Goal: Task Accomplishment & Management: Manage account settings

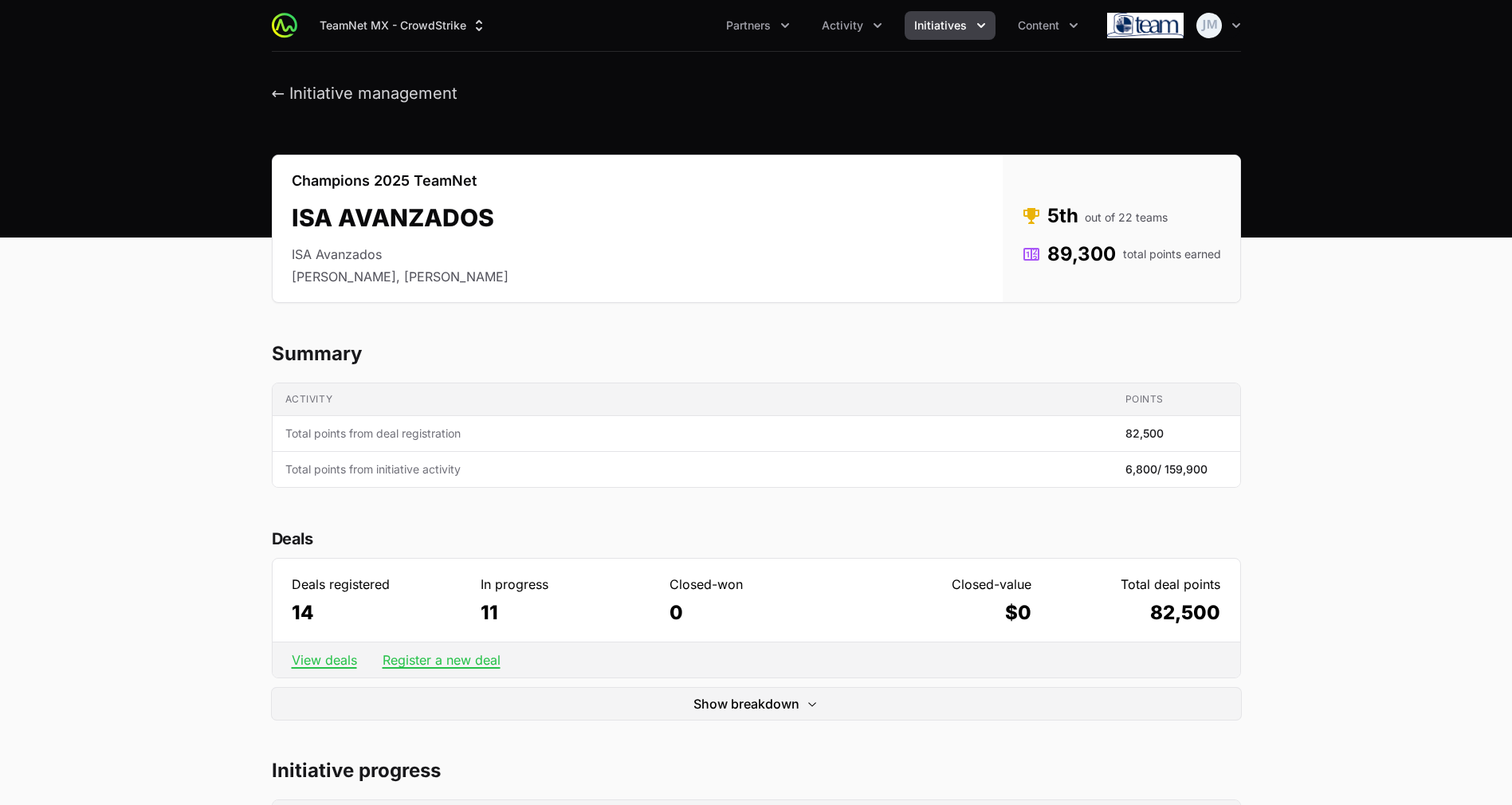
click at [946, 28] on span "Initiatives" at bounding box center [940, 25] width 53 height 16
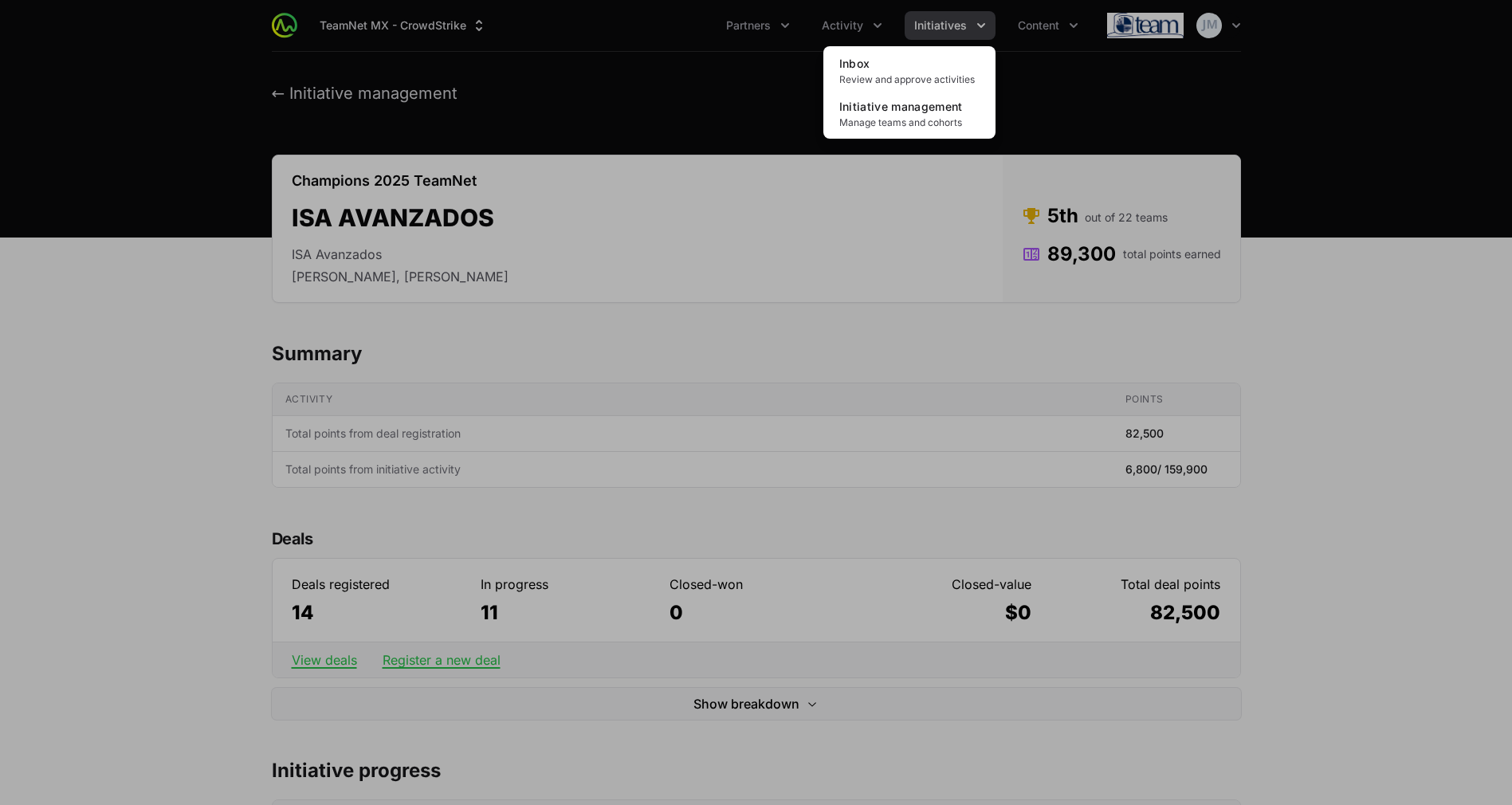
click at [865, 13] on div "Initiatives menu" at bounding box center [756, 402] width 1512 height 805
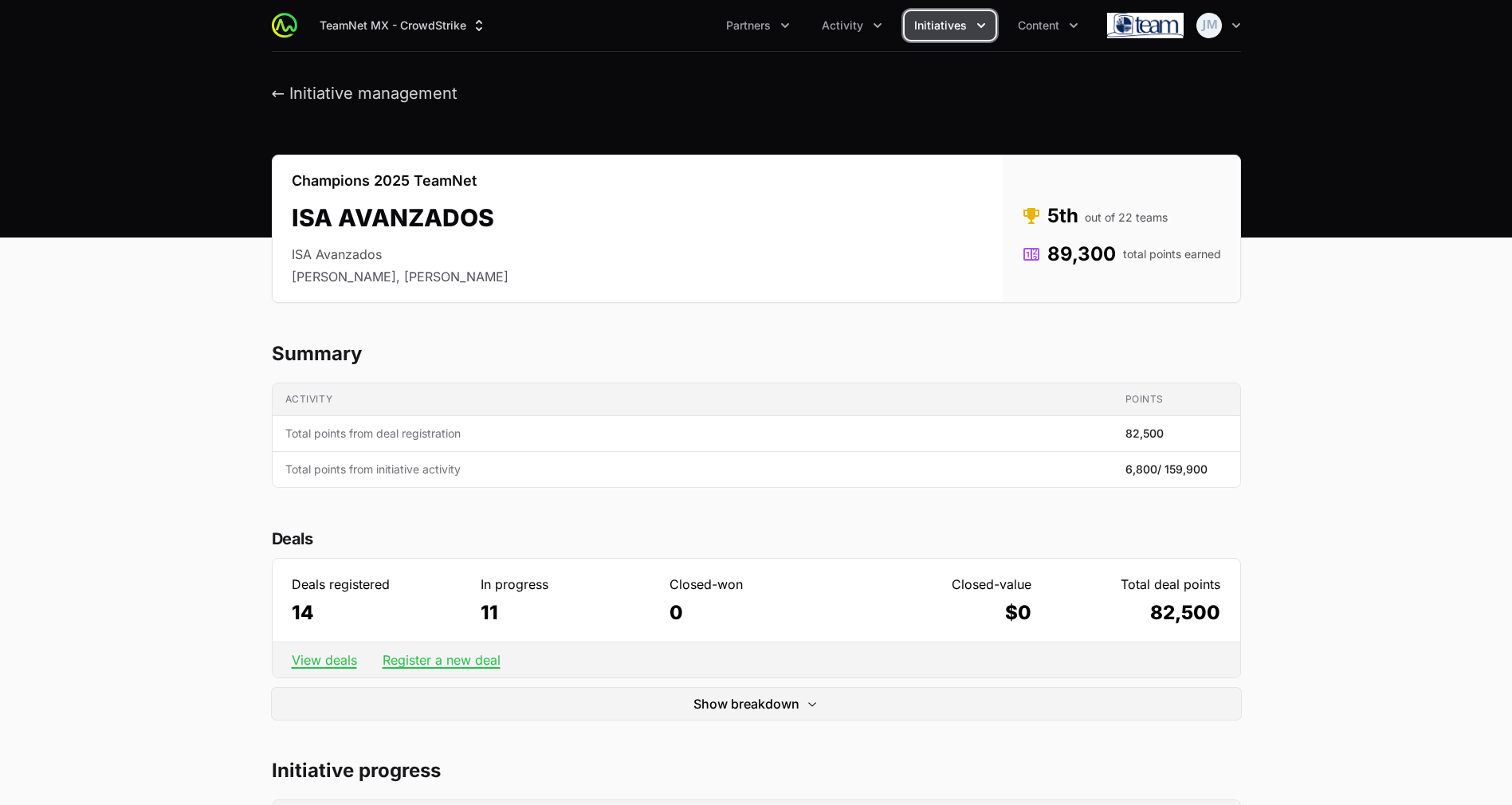
click at [865, 13] on button "Activity" at bounding box center [852, 25] width 80 height 28
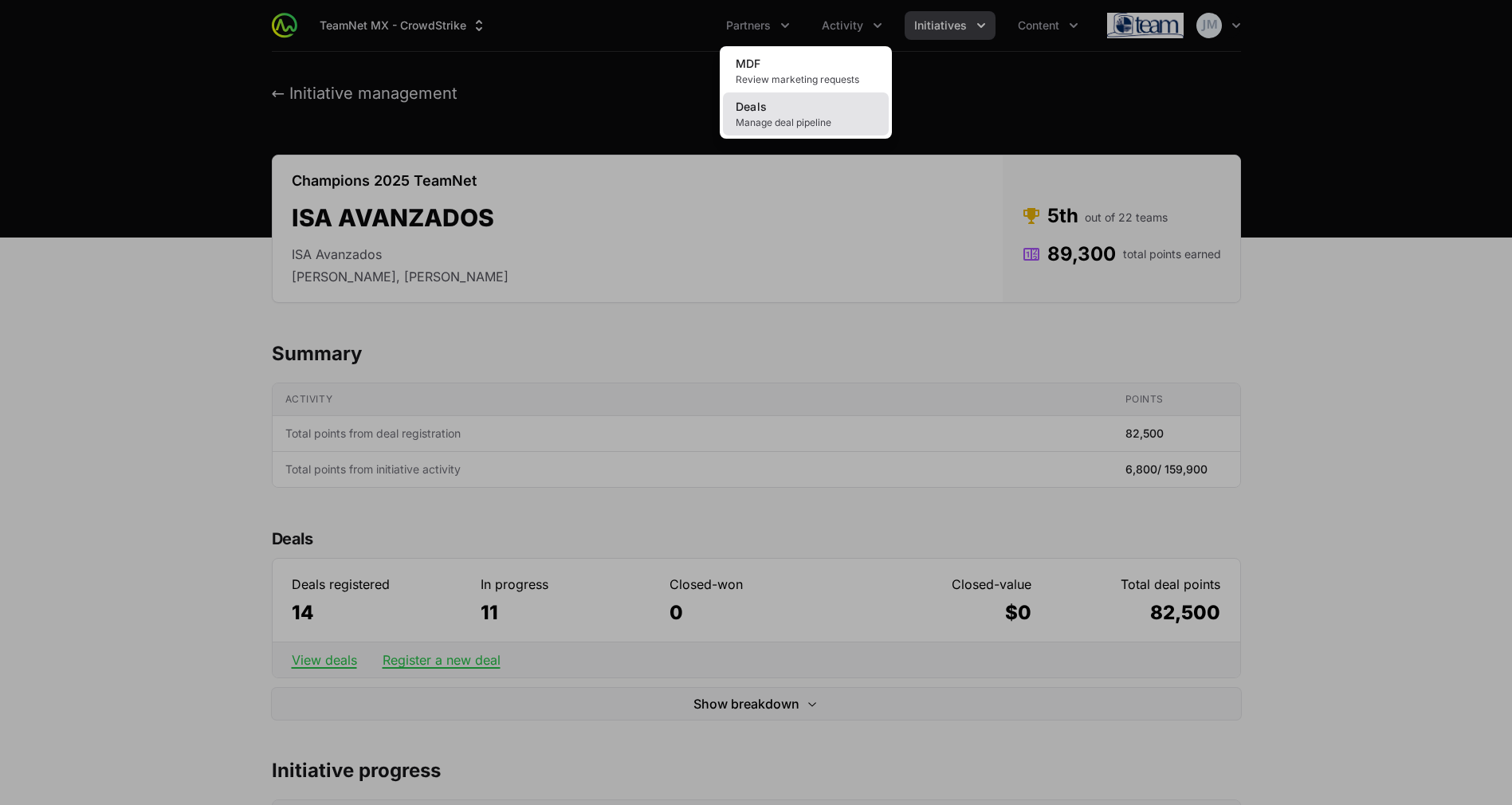
click at [814, 128] on span "Manage deal pipeline" at bounding box center [806, 122] width 140 height 12
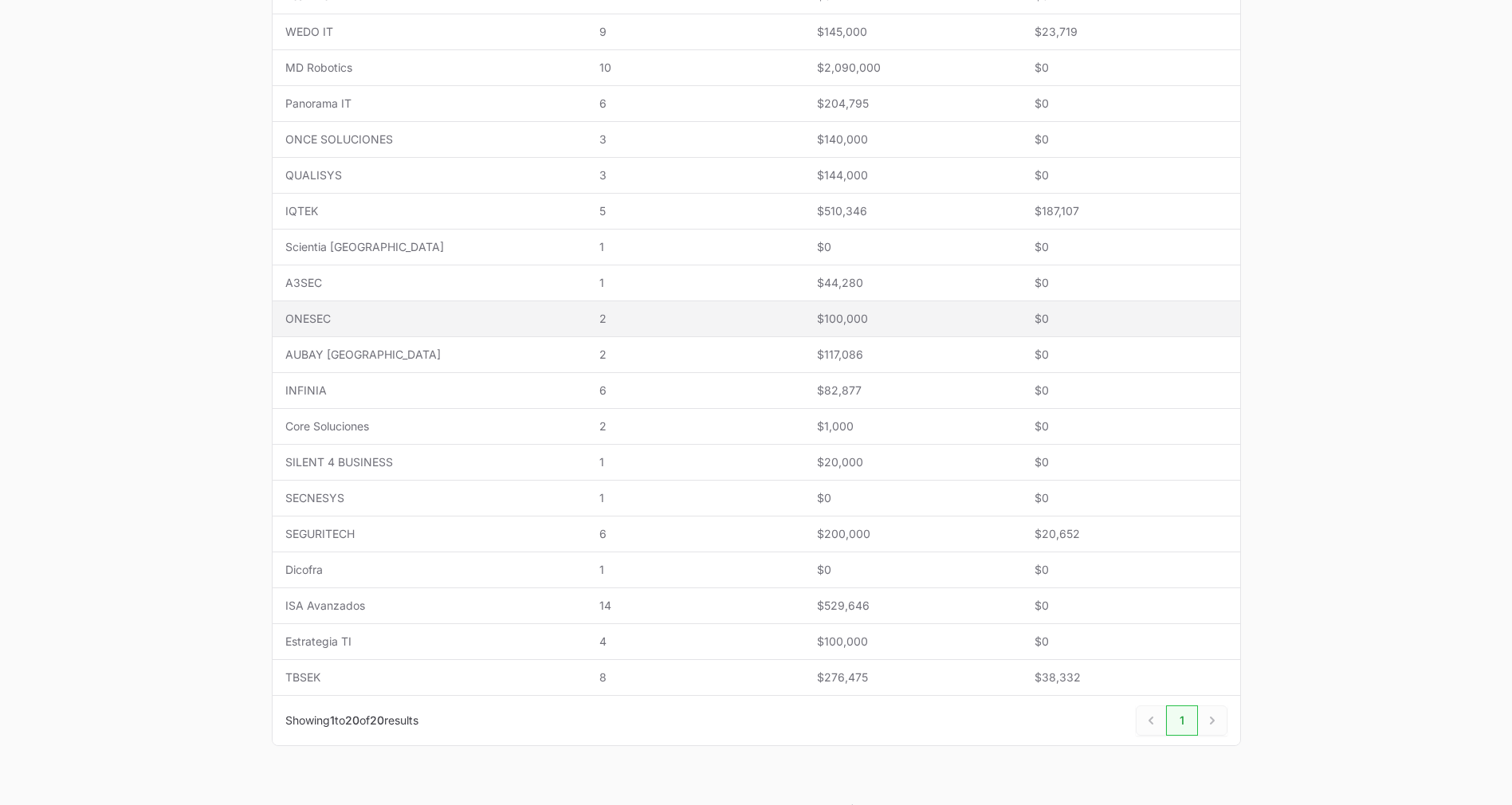
scroll to position [423, 0]
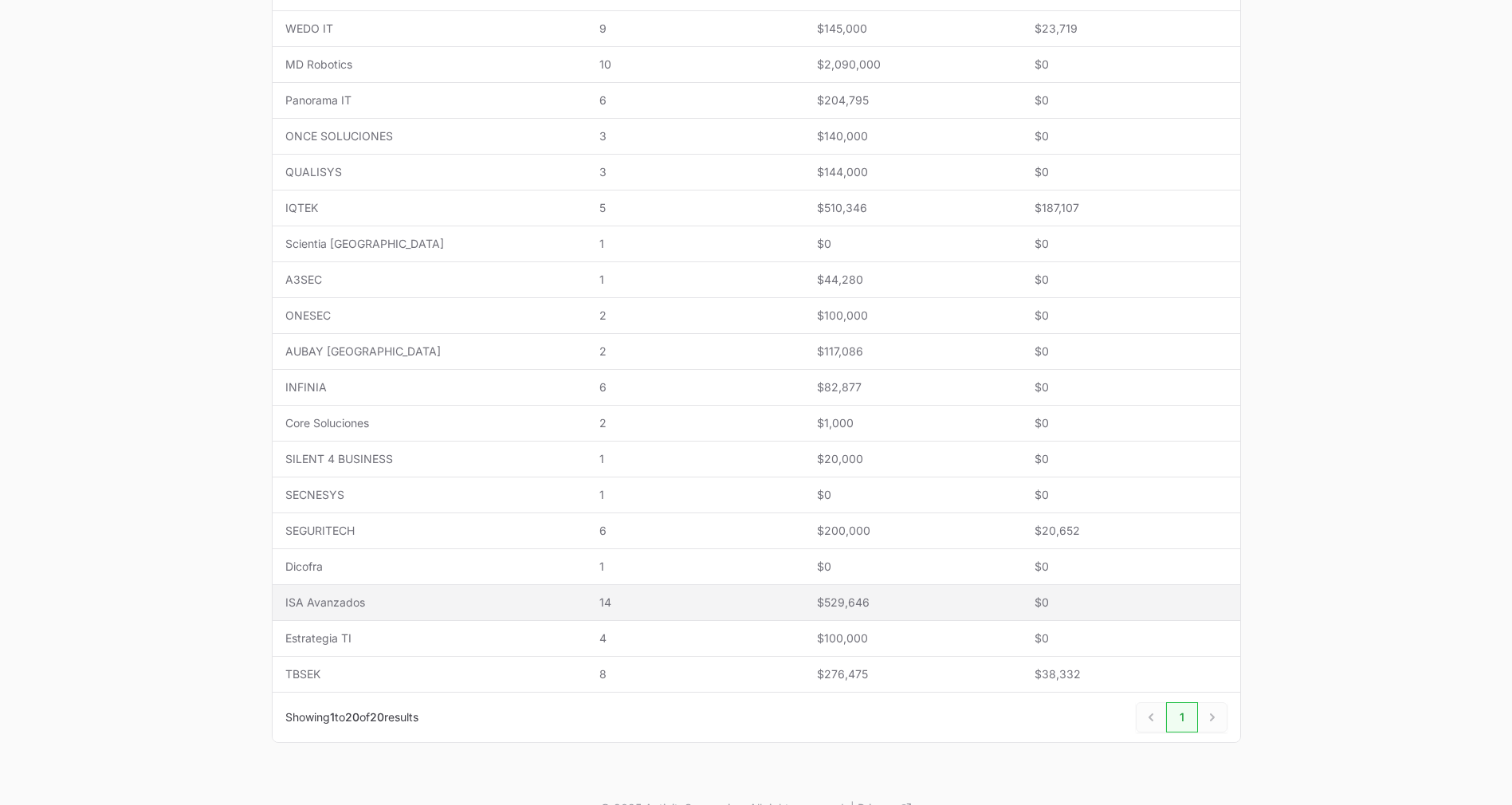
click at [693, 597] on span "14" at bounding box center [695, 602] width 192 height 16
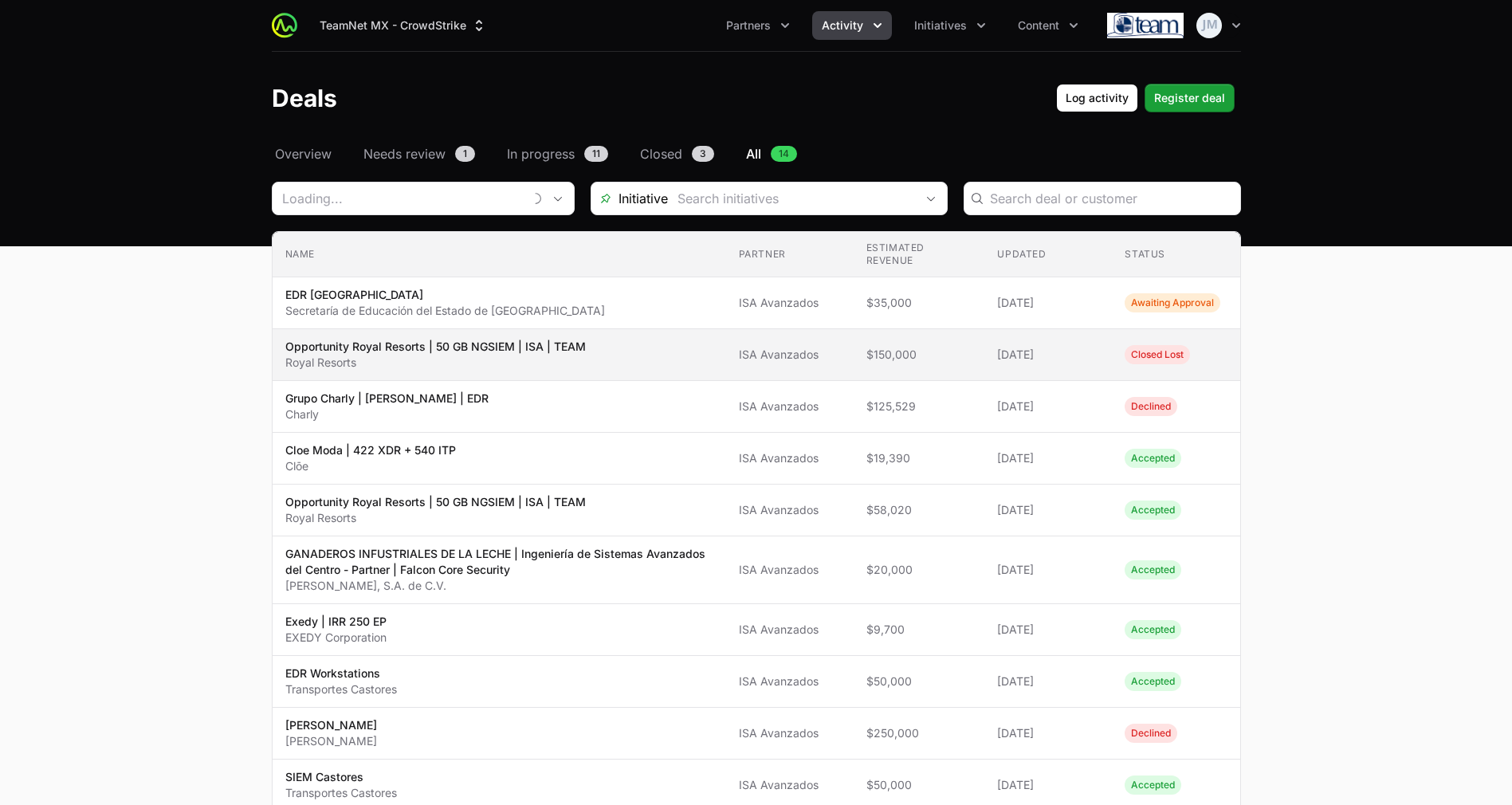
type input "ISA Avanzados"
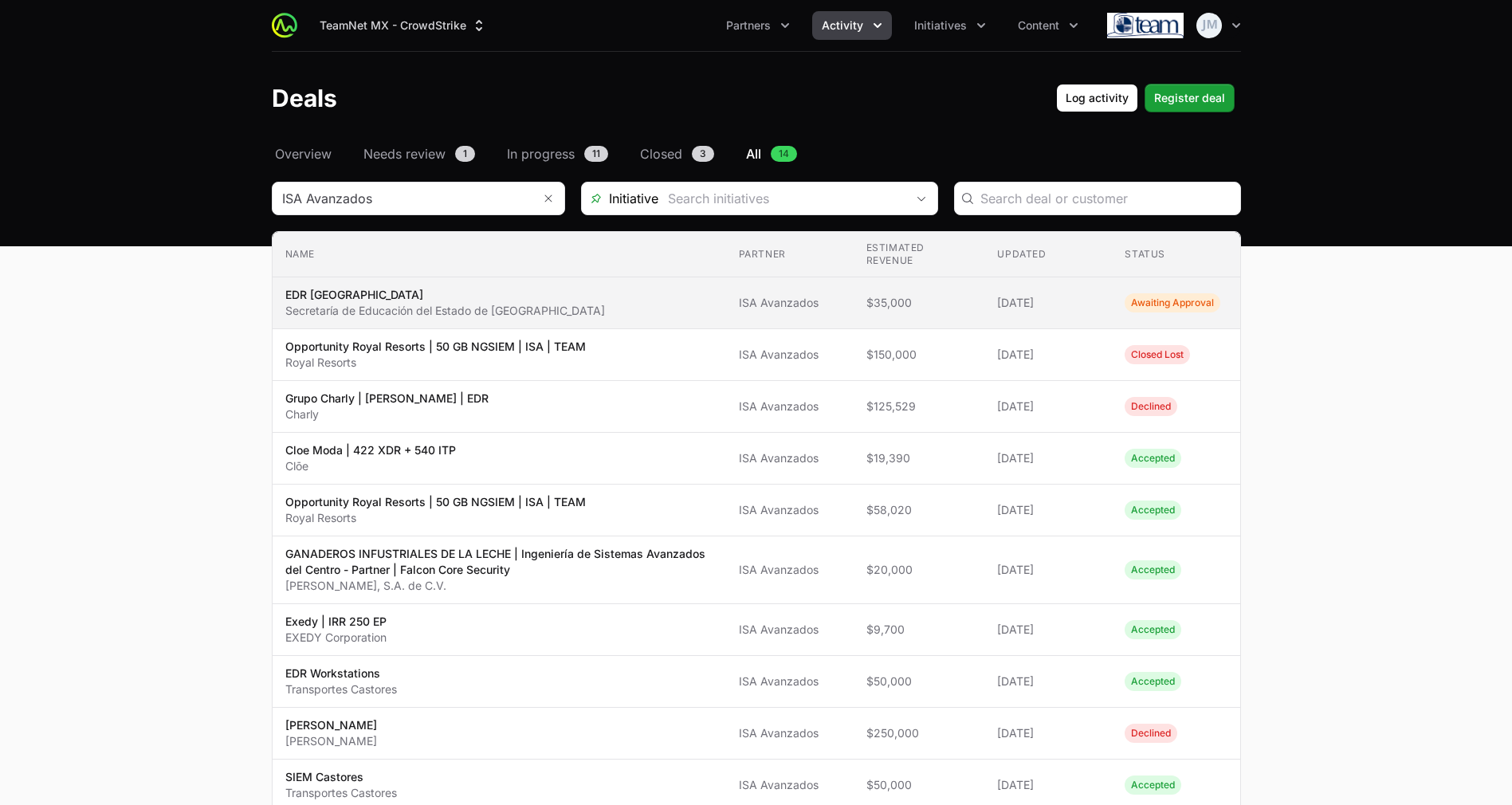
click at [841, 289] on td "Partner ISA Avanzados" at bounding box center [789, 303] width 128 height 52
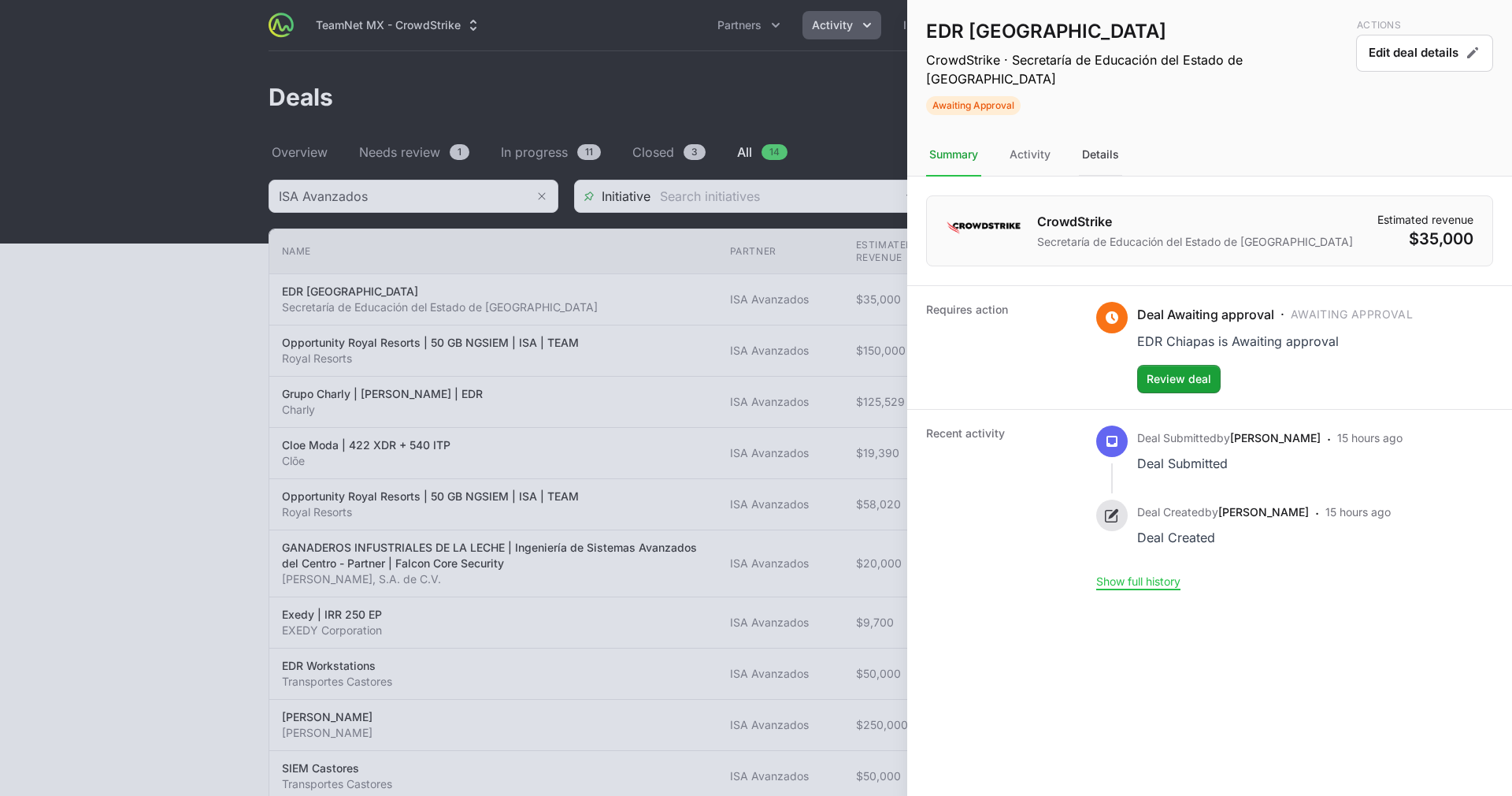
click at [1109, 152] on div "Details" at bounding box center [1100, 156] width 44 height 43
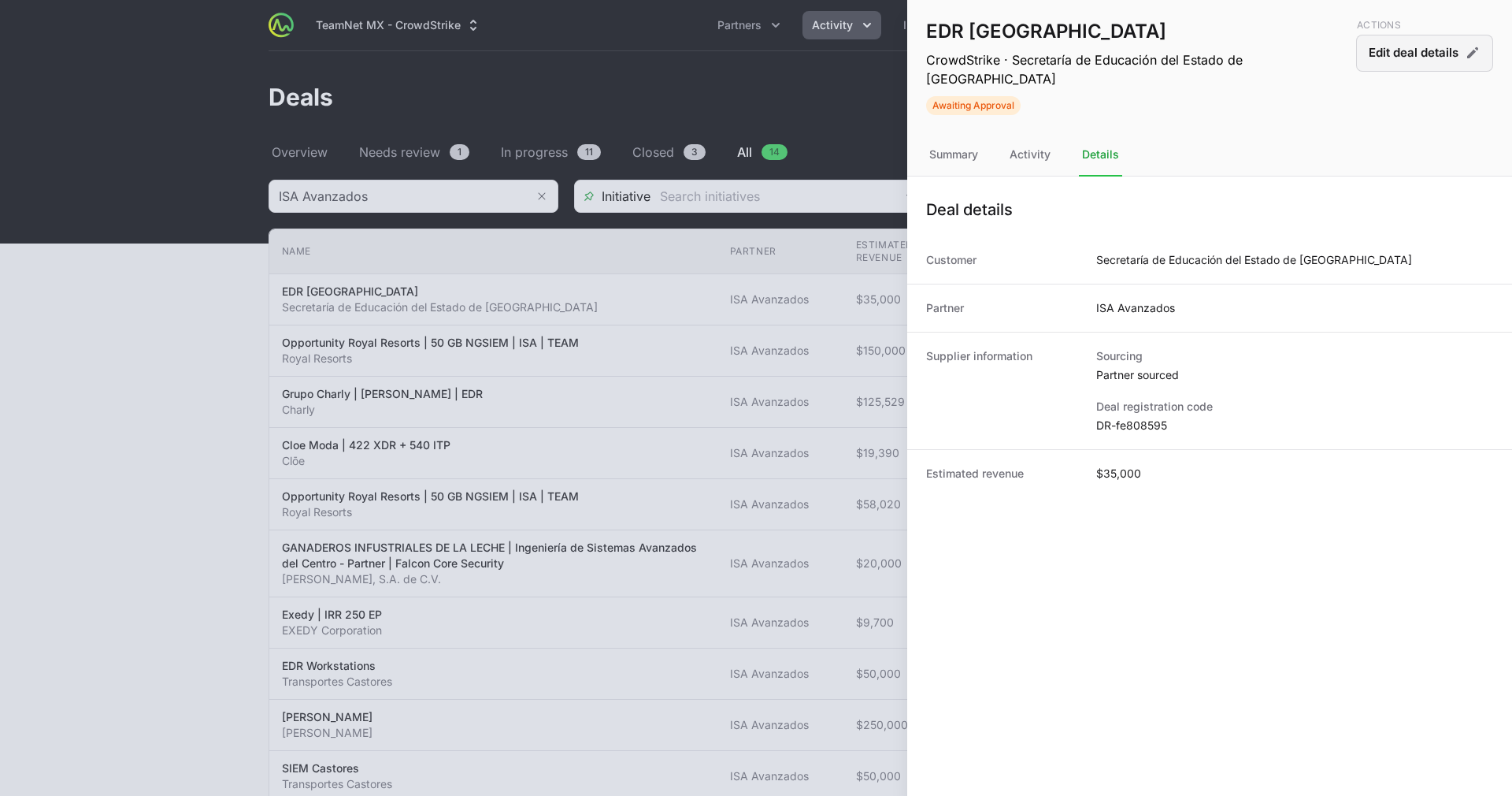
click at [1430, 48] on button "Edit deal details" at bounding box center [1425, 53] width 137 height 37
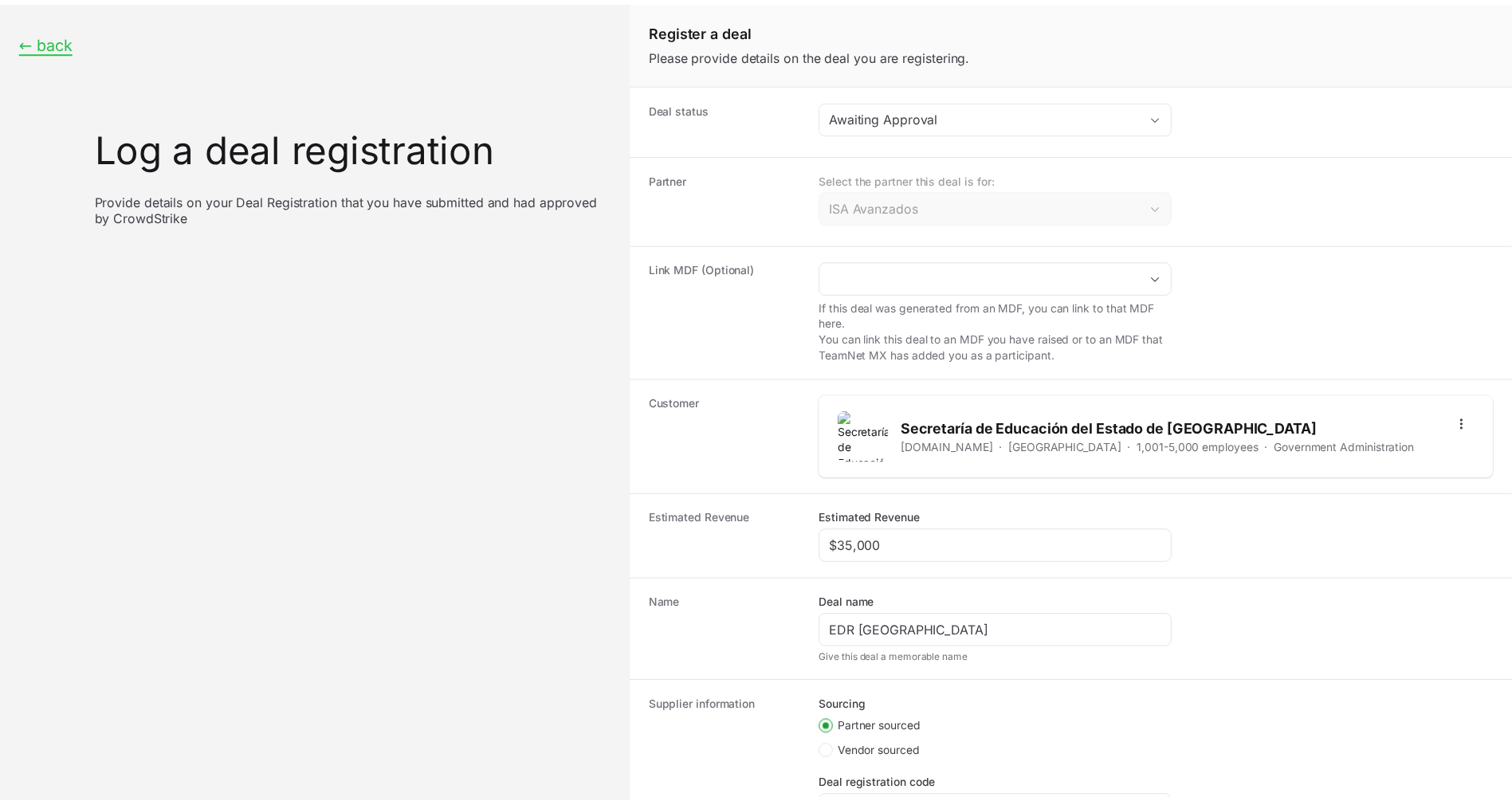
scroll to position [162, 0]
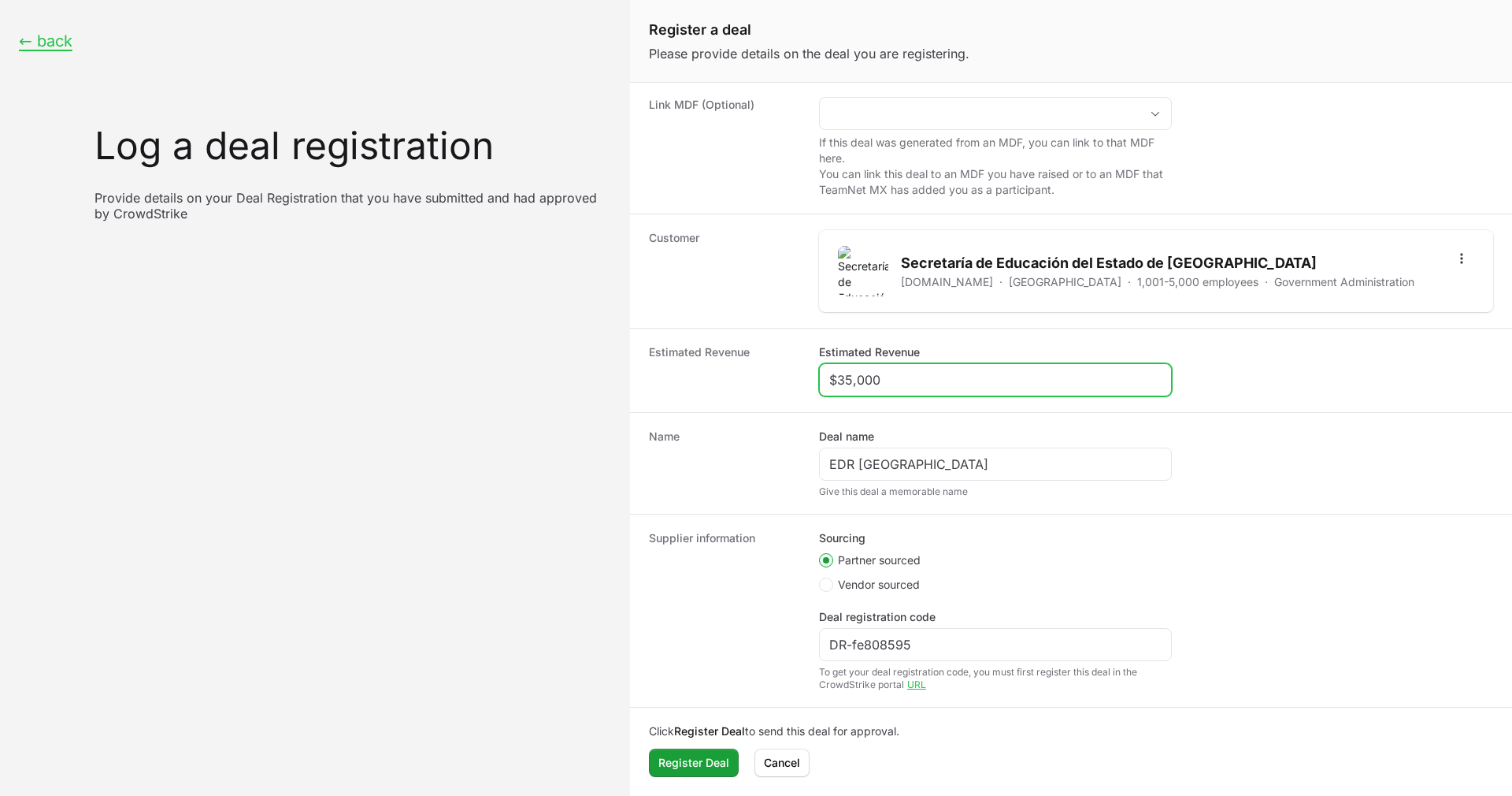
click at [852, 379] on input "$35,000" at bounding box center [996, 379] width 333 height 19
type input "$17,000"
click at [982, 424] on div "Name Deal name EDR Chiapas Give this deal a memorable name" at bounding box center [1071, 462] width 882 height 101
click at [665, 756] on span "Register Deal" at bounding box center [693, 762] width 71 height 19
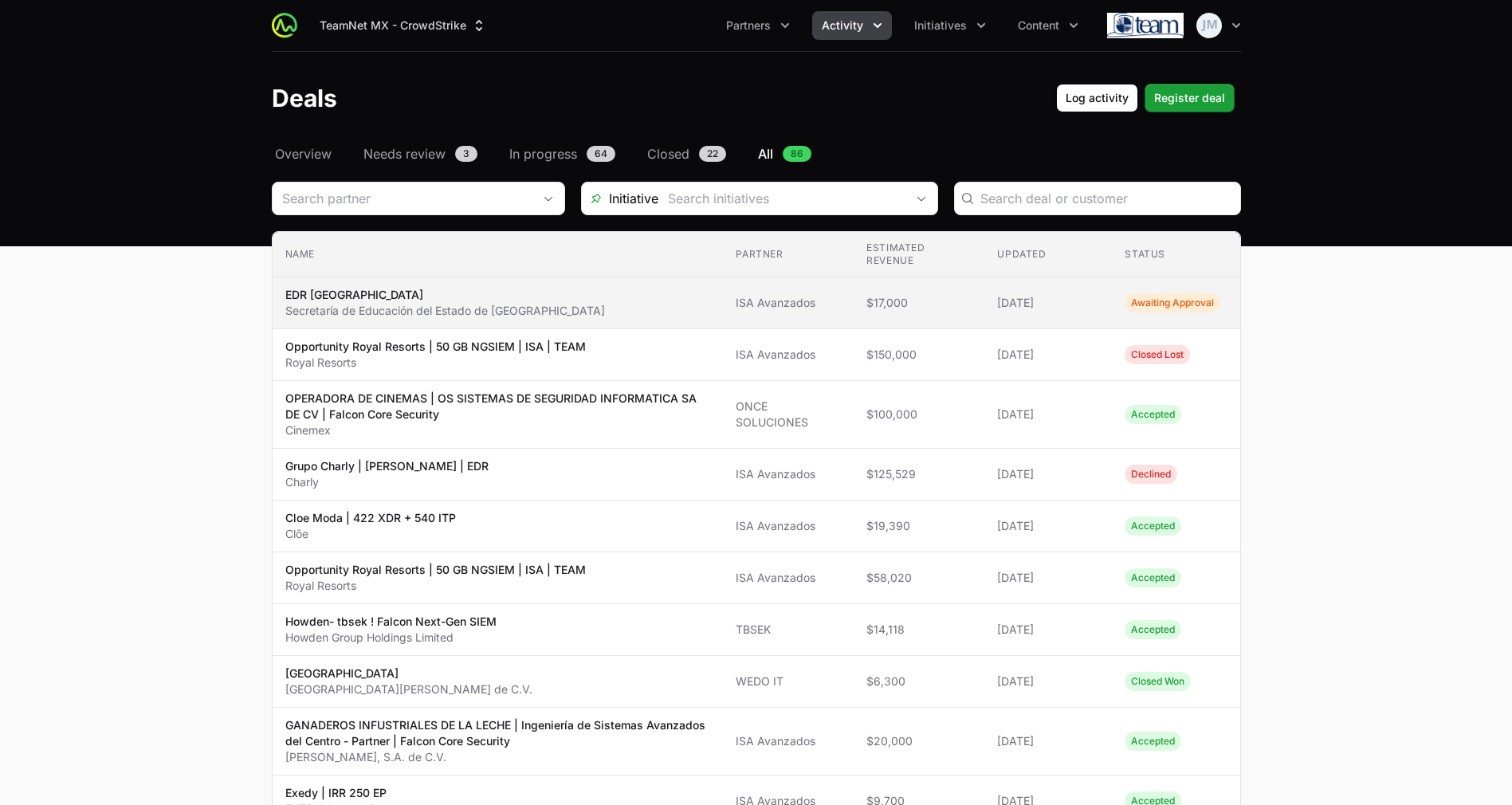
click at [981, 322] on td "Estimated revenue $17,000" at bounding box center [919, 303] width 131 height 52
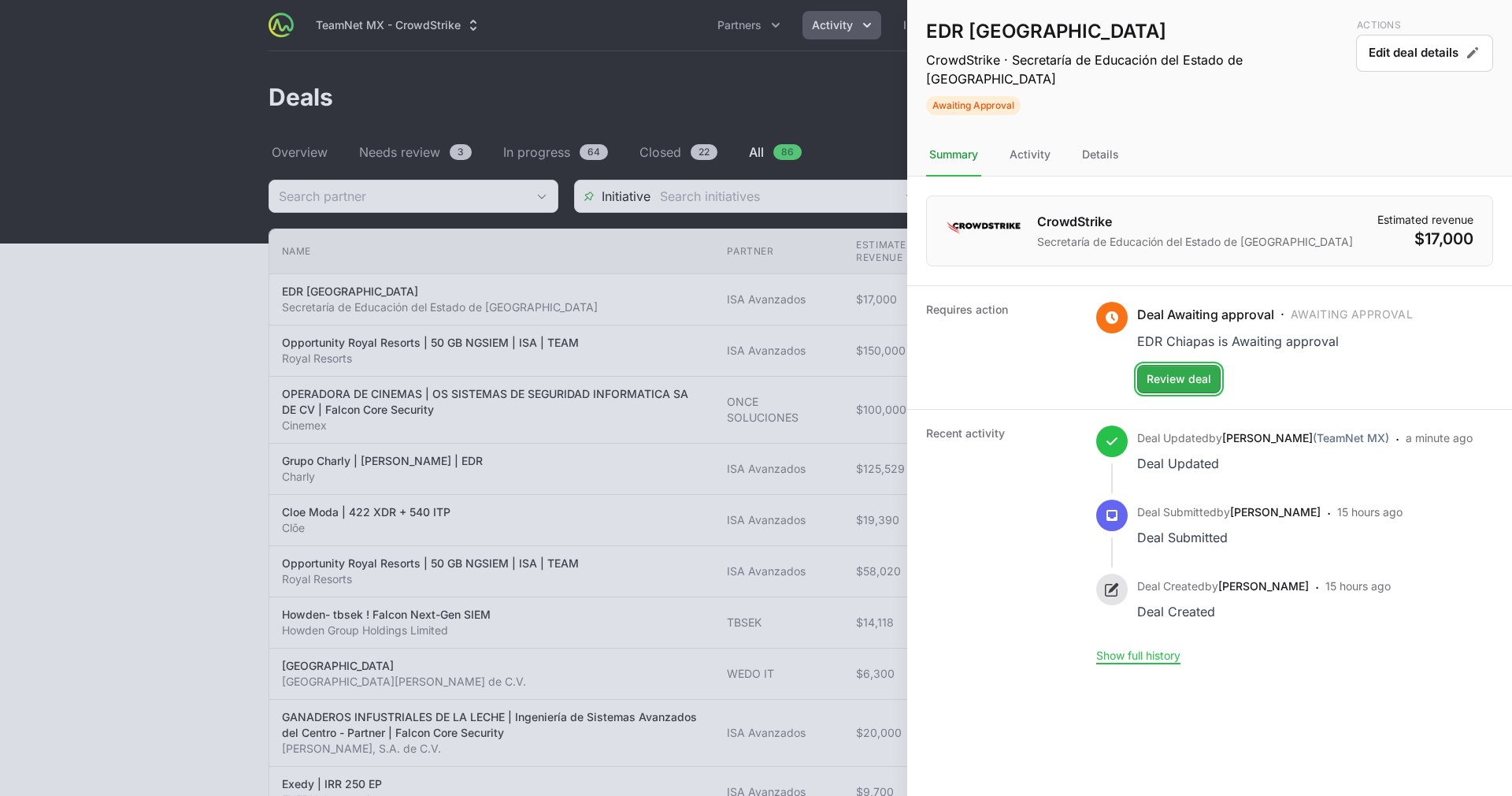
click at [1189, 370] on span "Review deal" at bounding box center [1178, 379] width 64 height 19
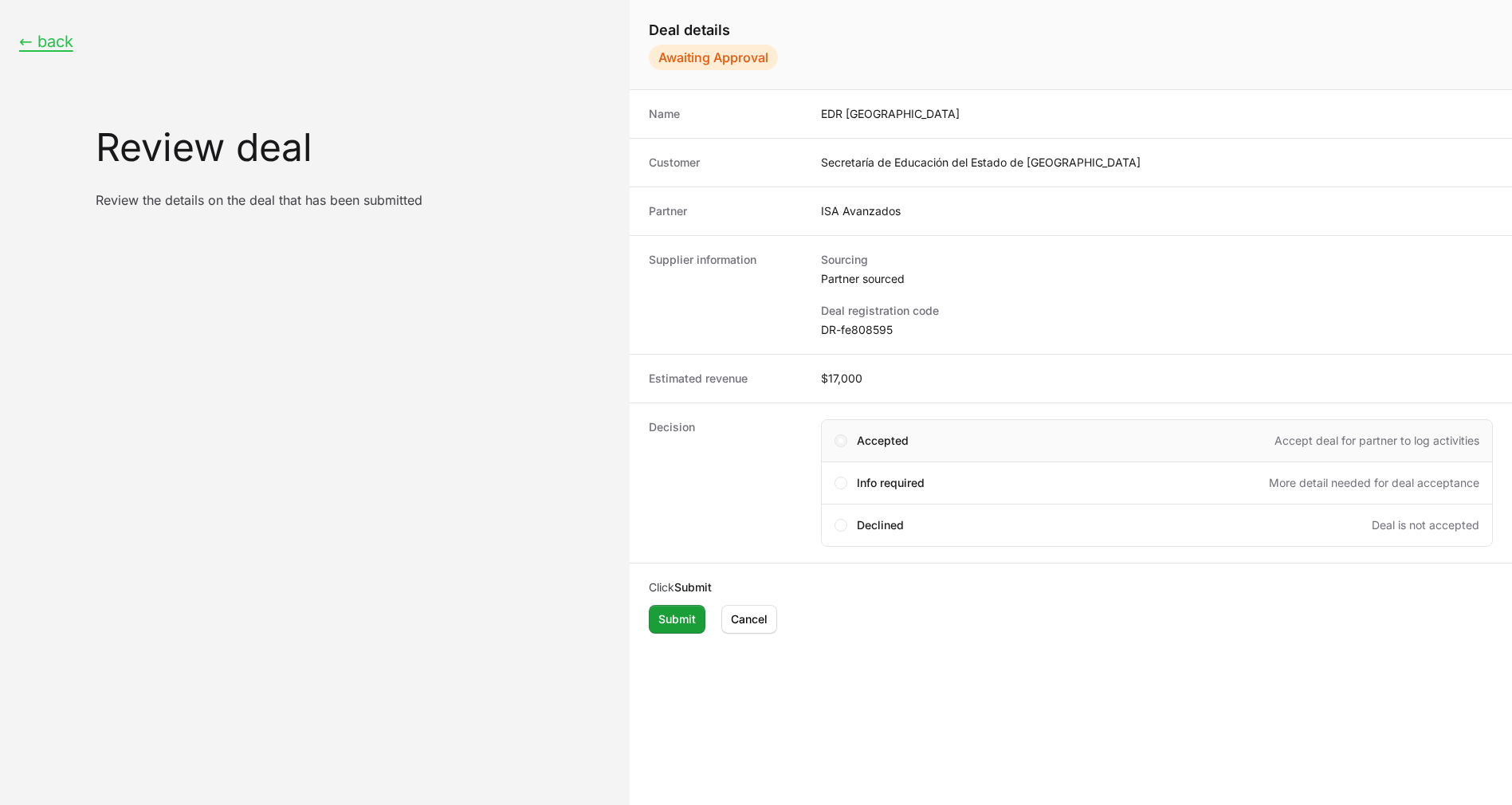
click at [847, 438] on span "Create deal form" at bounding box center [840, 440] width 13 height 12
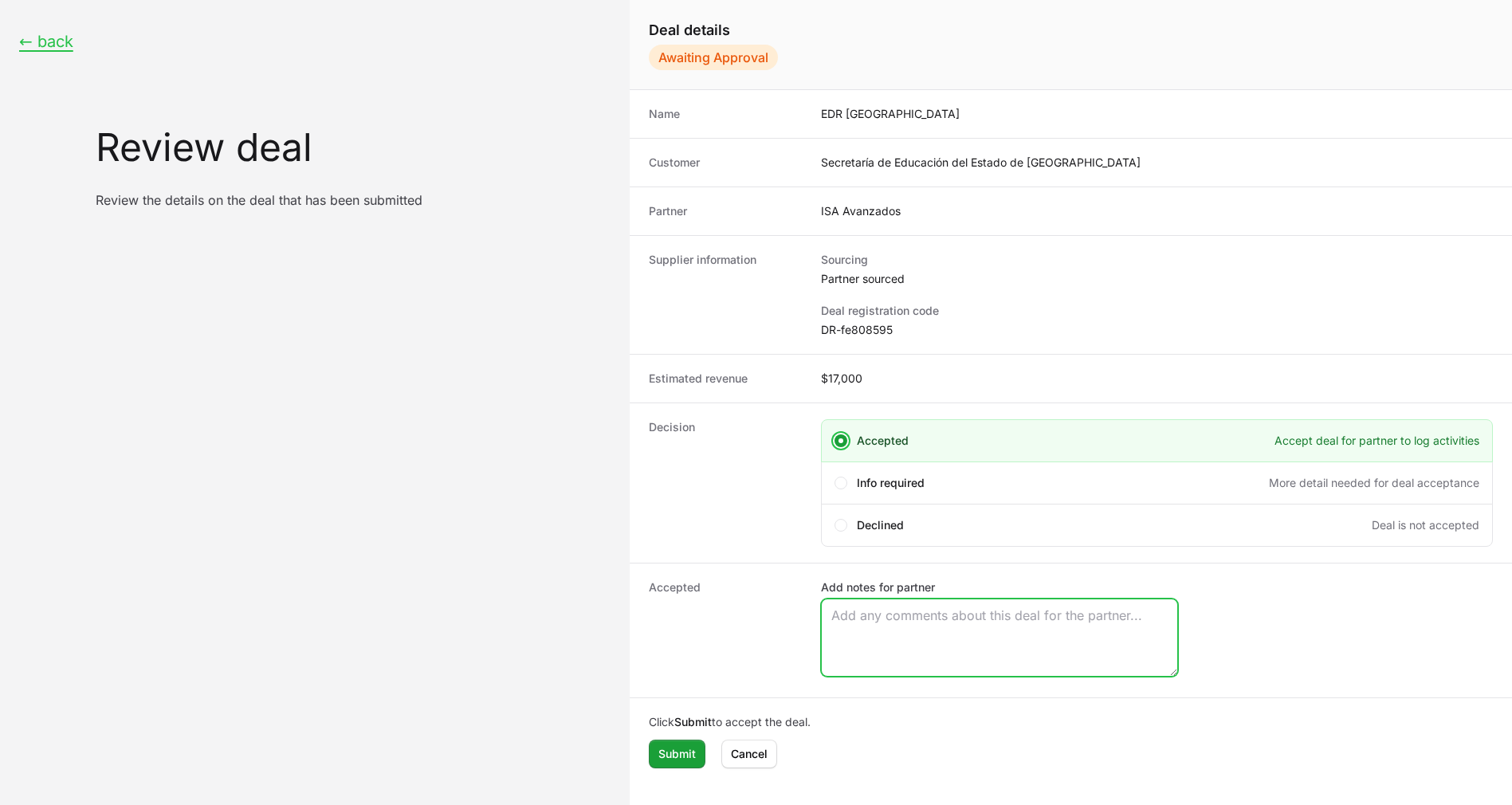
click at [899, 622] on textarea "Add notes for partner" at bounding box center [999, 638] width 356 height 77
paste textarea "Opportunity Owner Diego Aguinaga"
click at [892, 638] on textarea "Opportunity Owner Diego Aguinaga" at bounding box center [999, 638] width 356 height 77
type textarea "Opportunity Owner Diego Aguinaga"
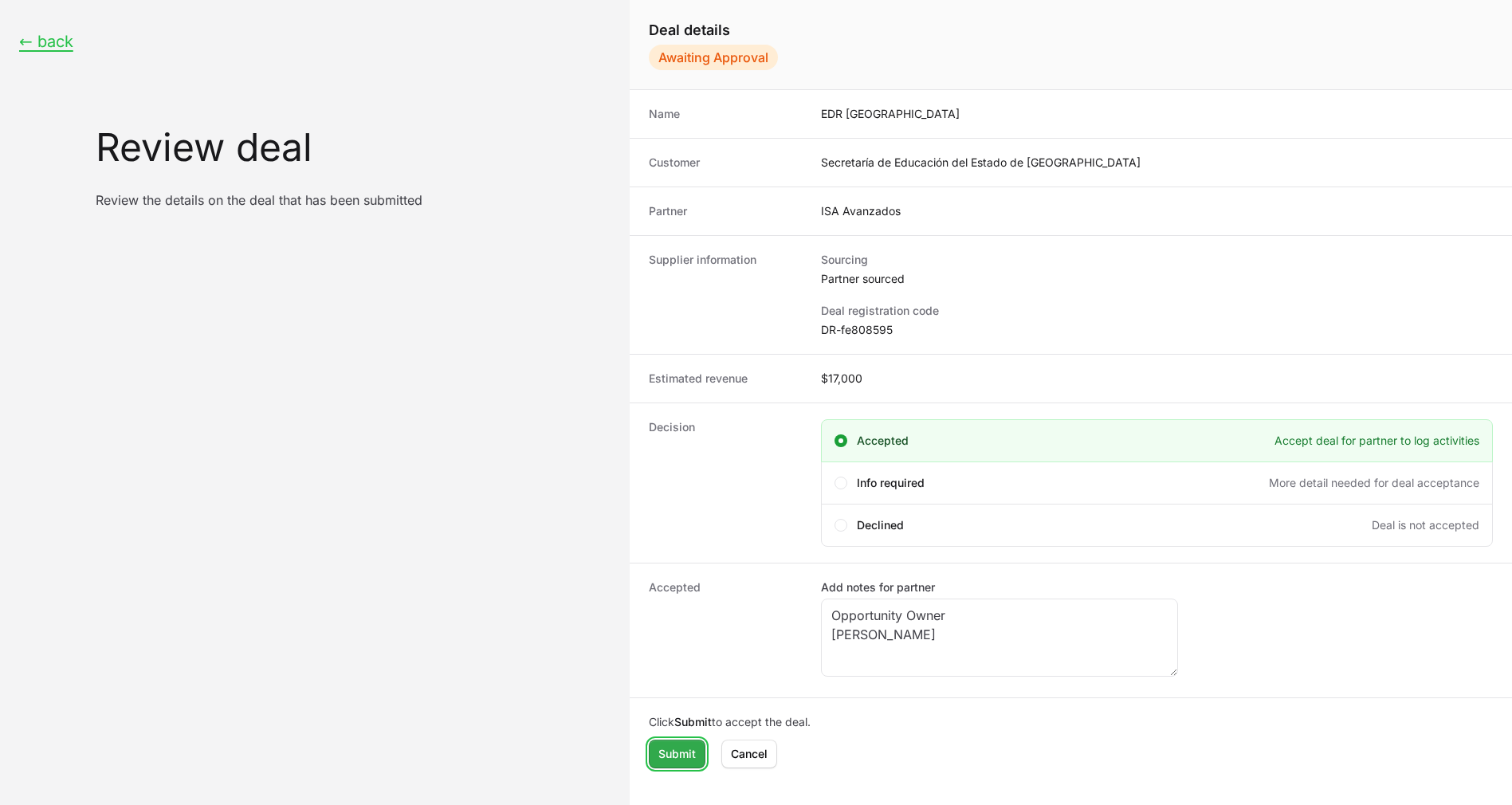
click at [679, 749] on span "Submit" at bounding box center [677, 753] width 38 height 19
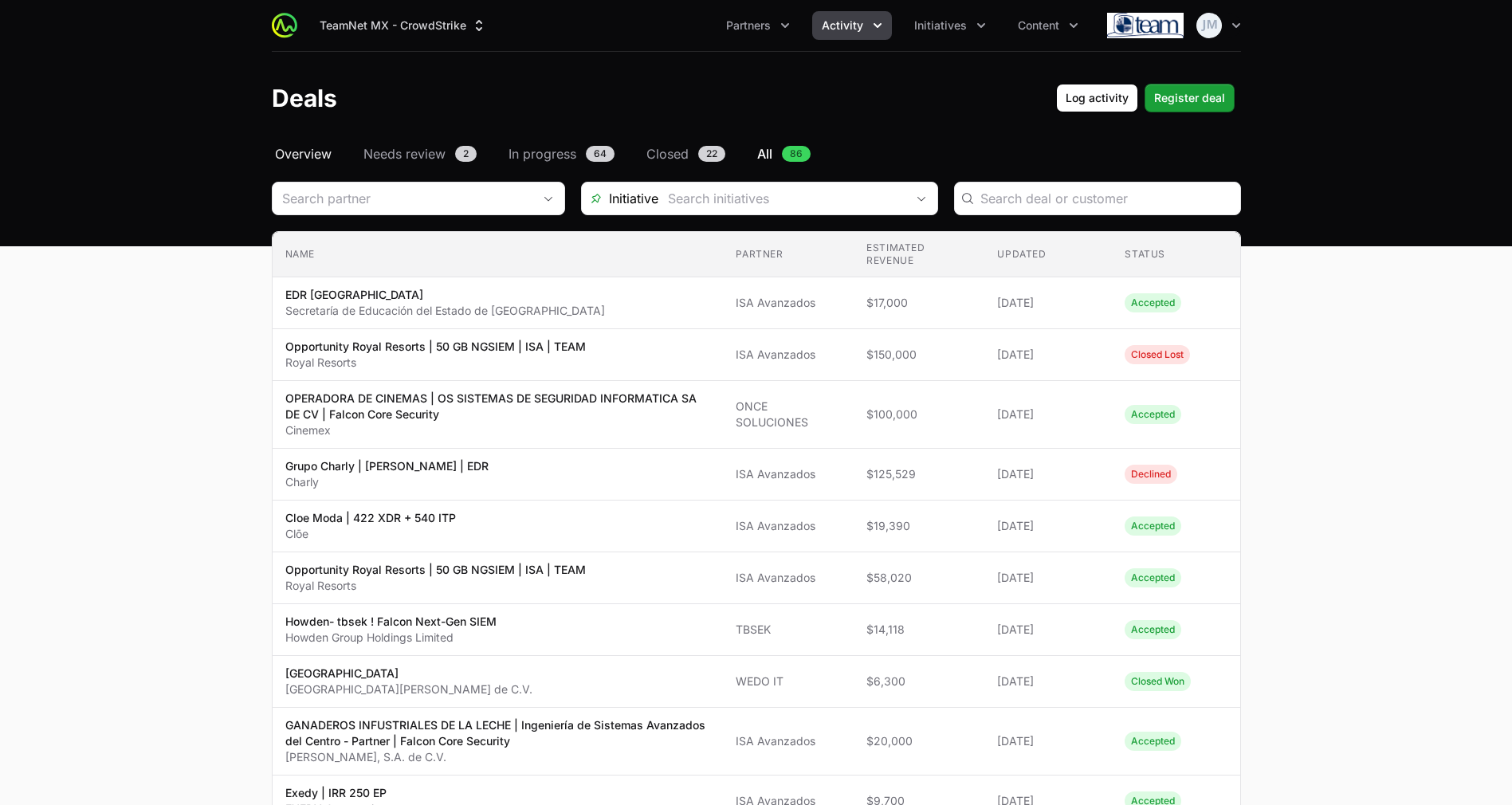
click at [301, 153] on span "Overview" at bounding box center [303, 153] width 57 height 19
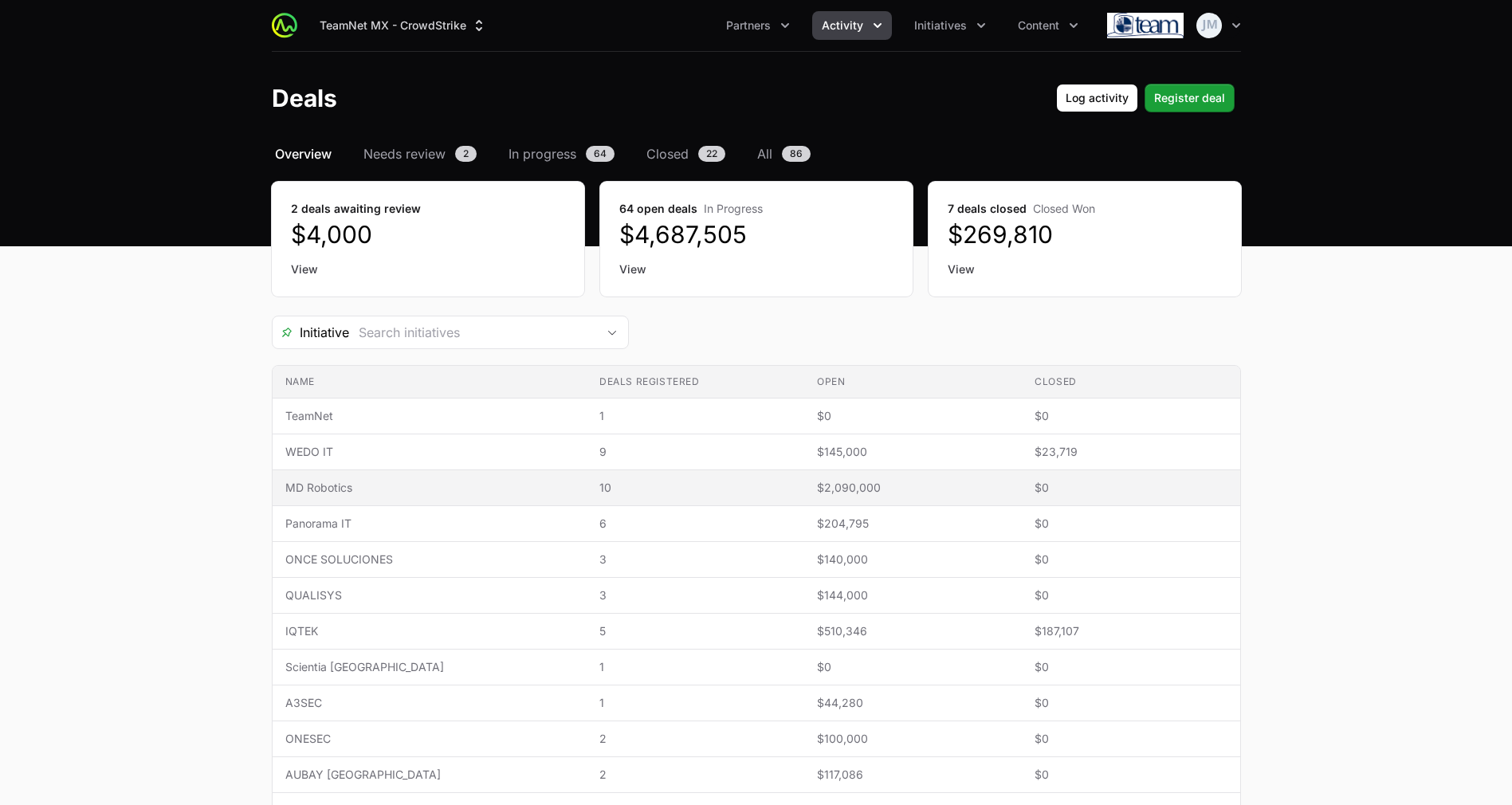
scroll to position [453, 0]
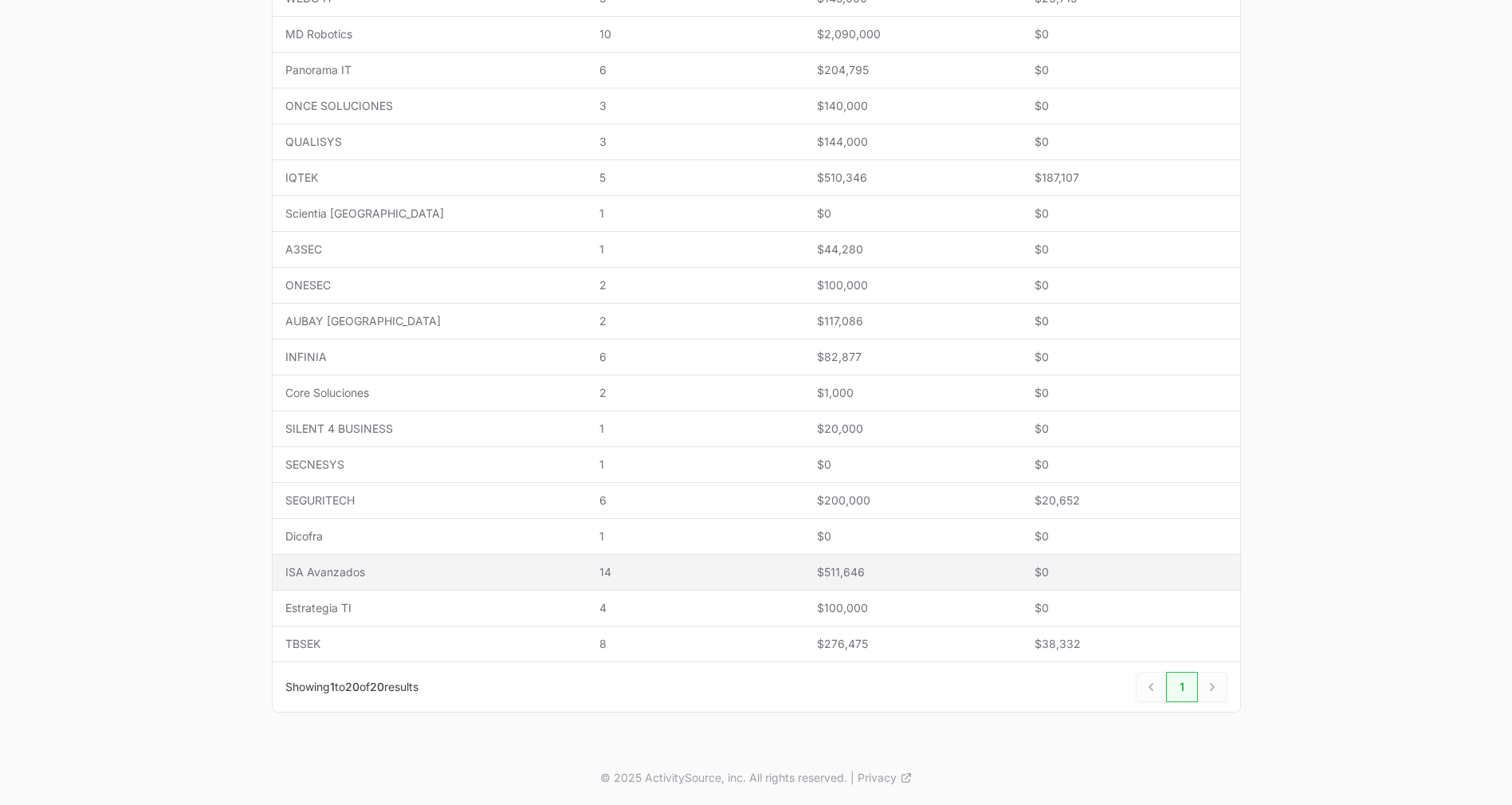
click at [369, 577] on span "ISA Avanzados" at bounding box center [429, 572] width 288 height 16
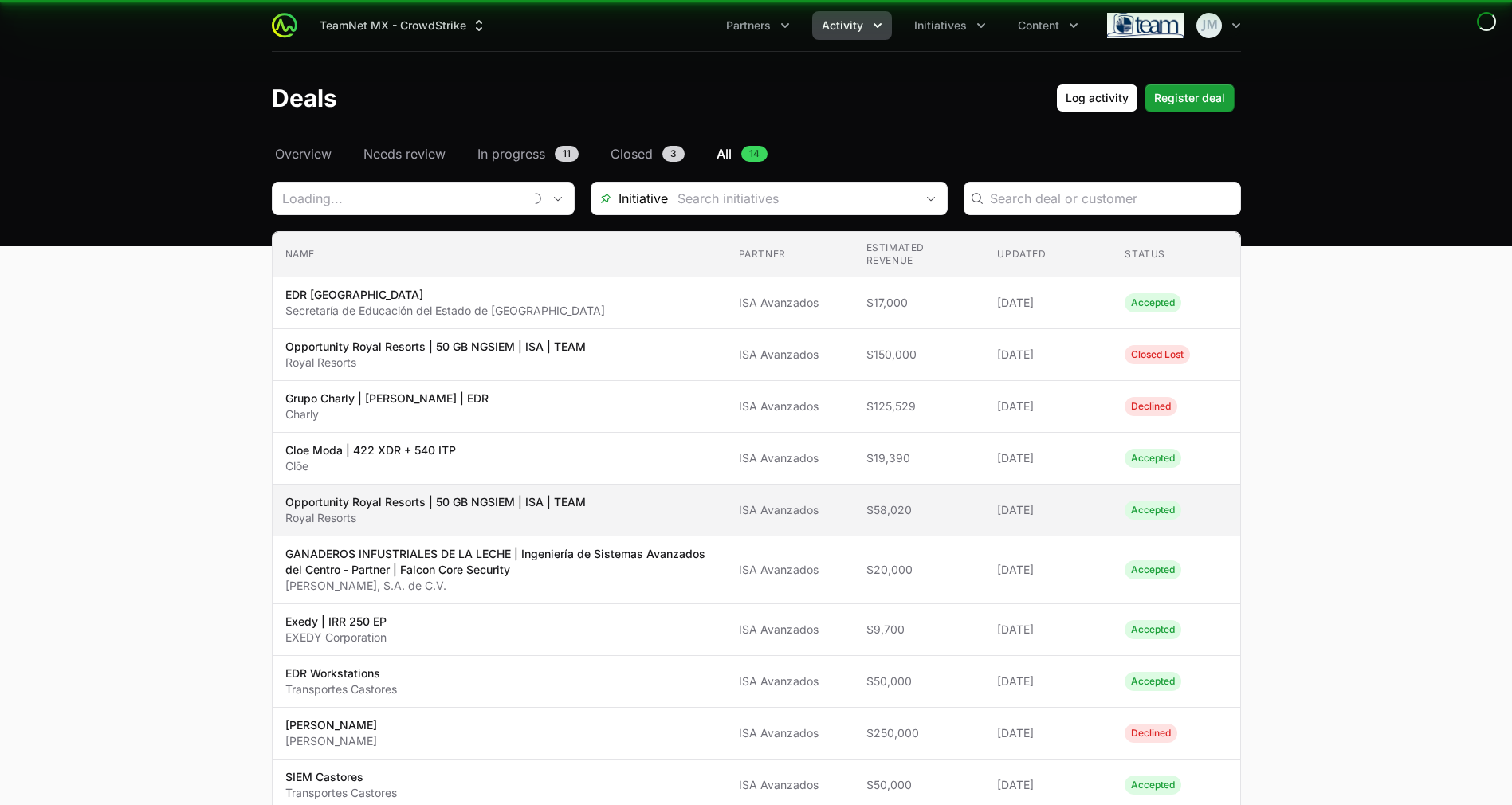
type input "ISA Avanzados"
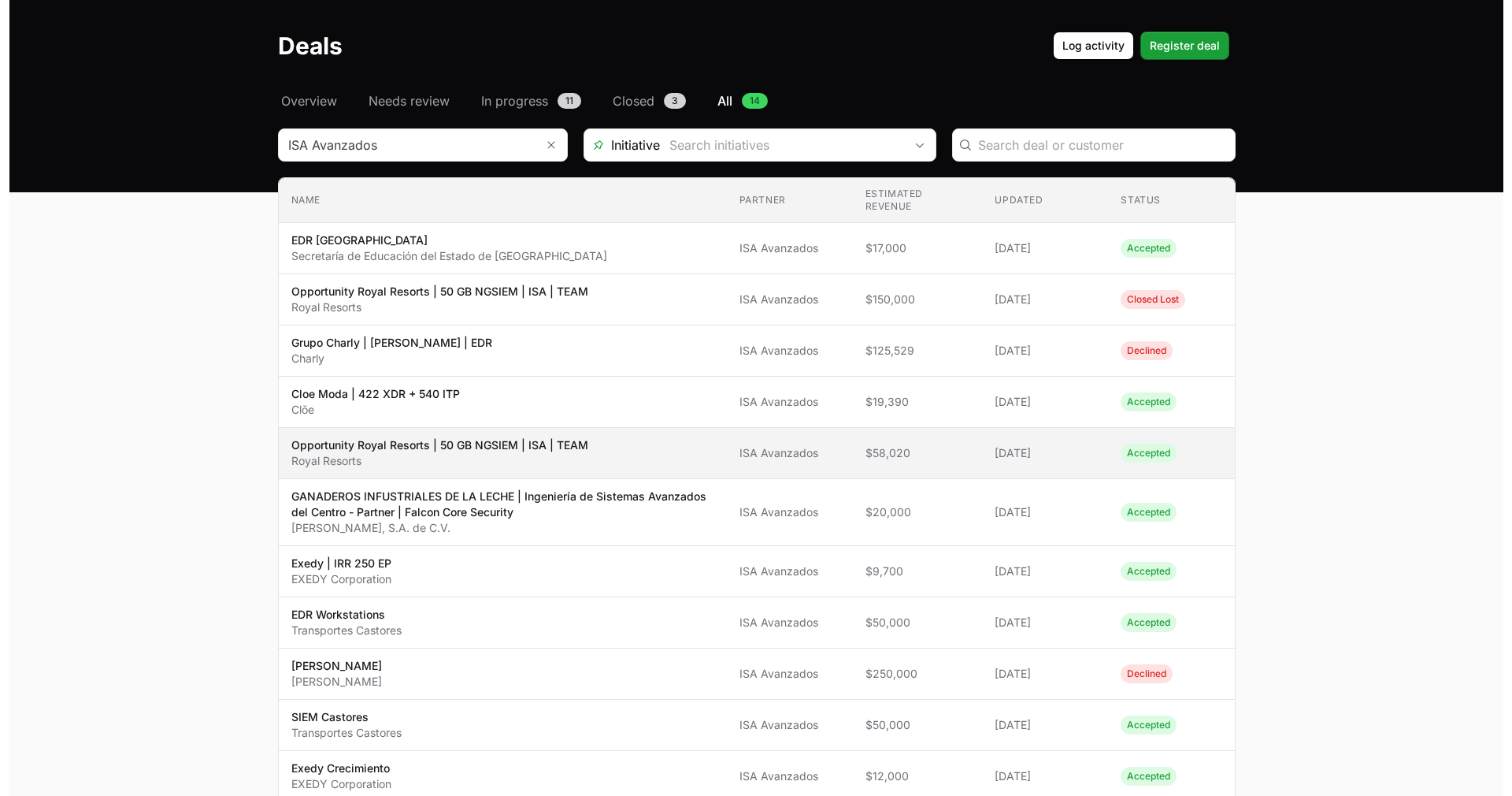
scroll to position [52, 0]
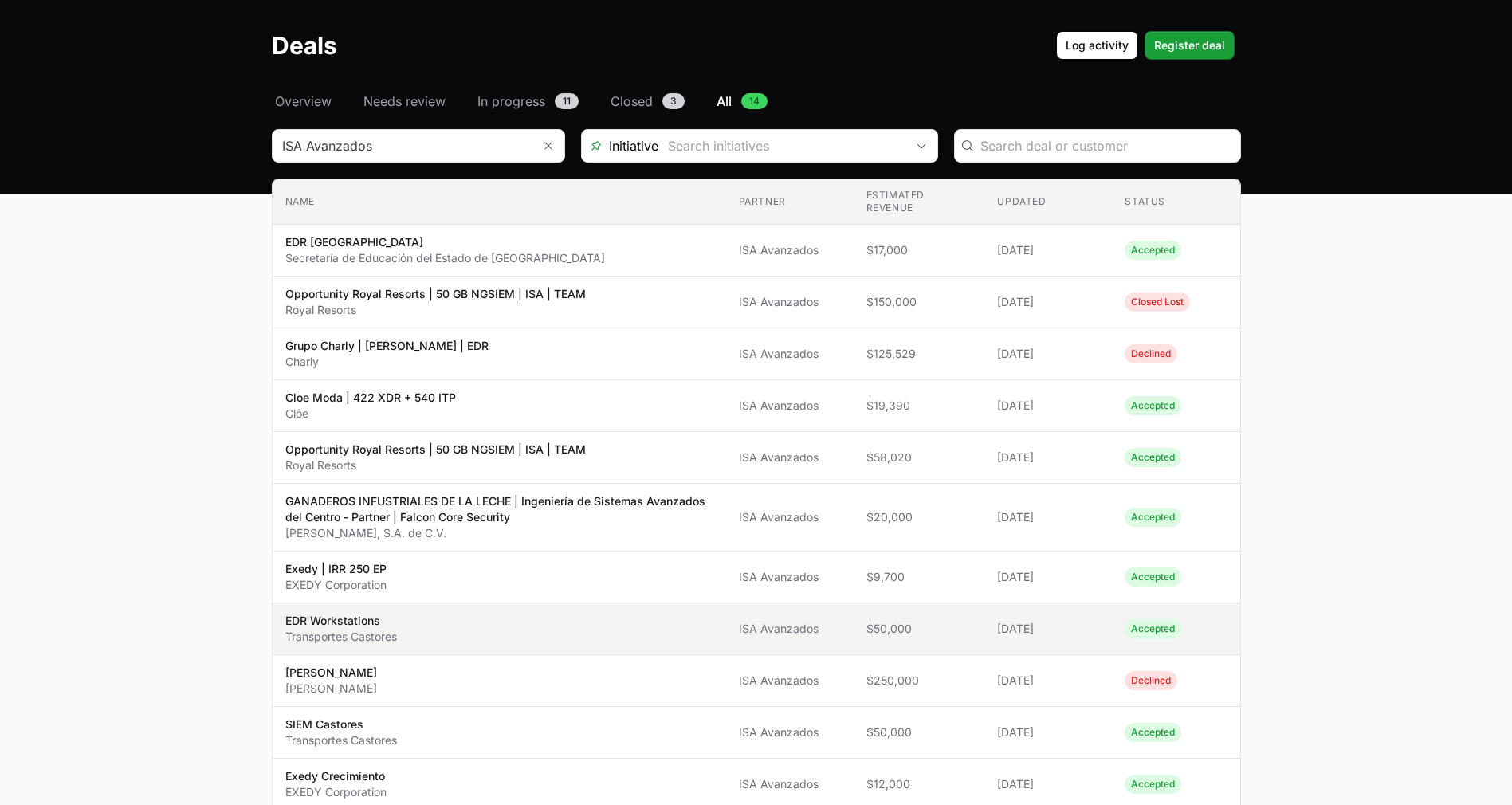
click at [704, 611] on td "Name EDR Workstations Transportes Castores" at bounding box center [499, 629] width 453 height 52
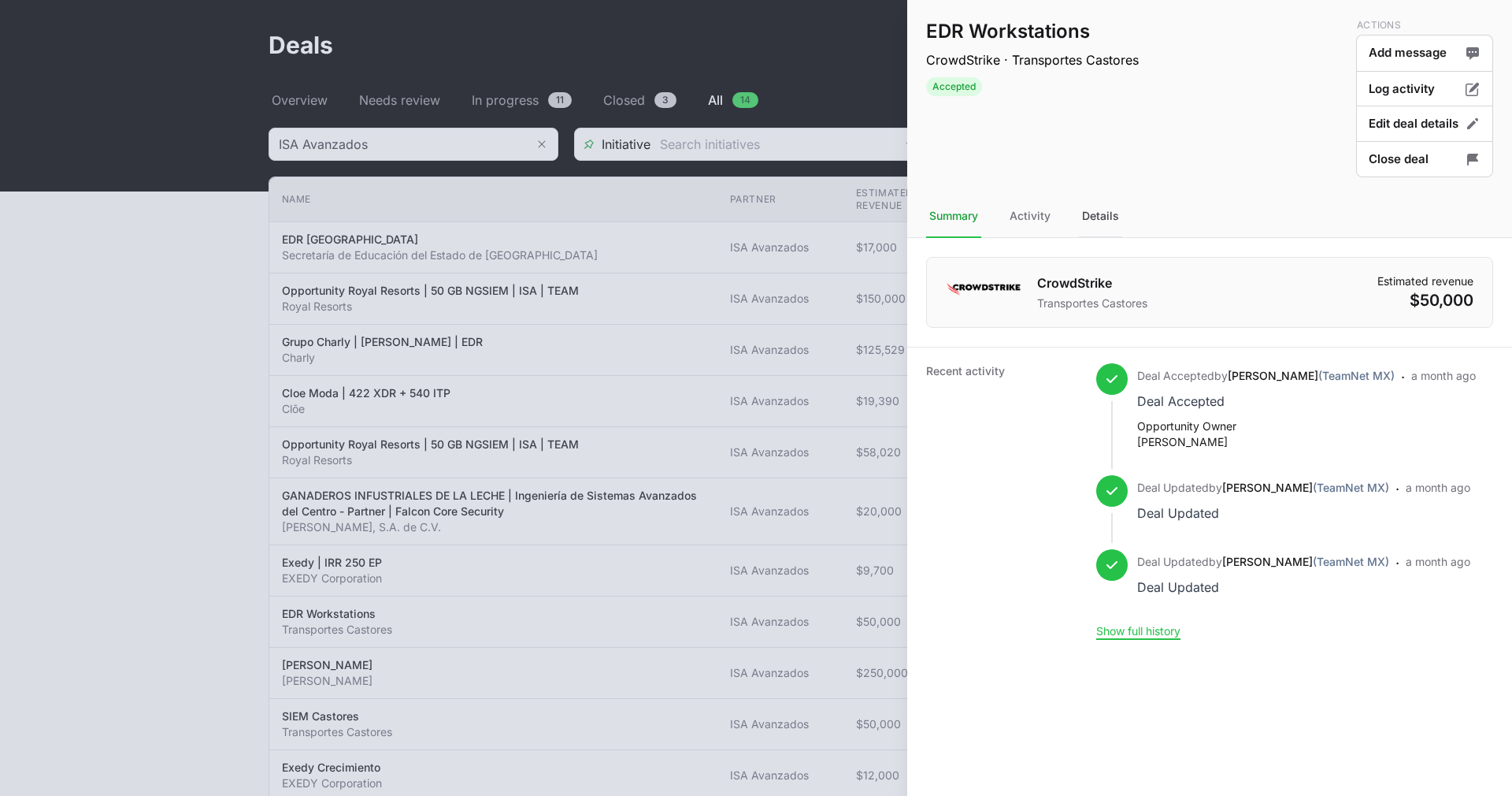
click at [1100, 209] on div "Details" at bounding box center [1100, 217] width 44 height 43
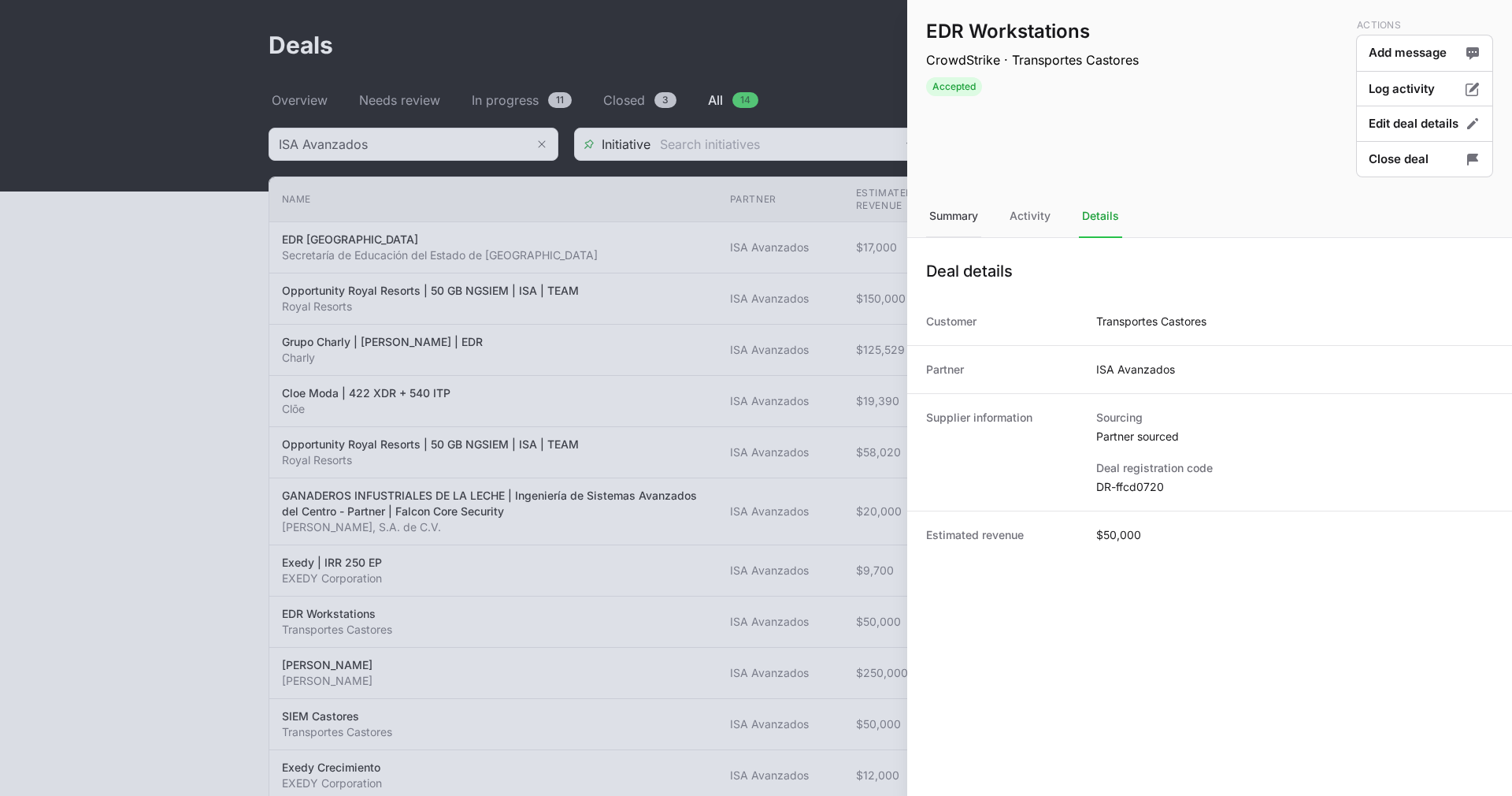
click at [959, 204] on div "Summary" at bounding box center [954, 217] width 55 height 43
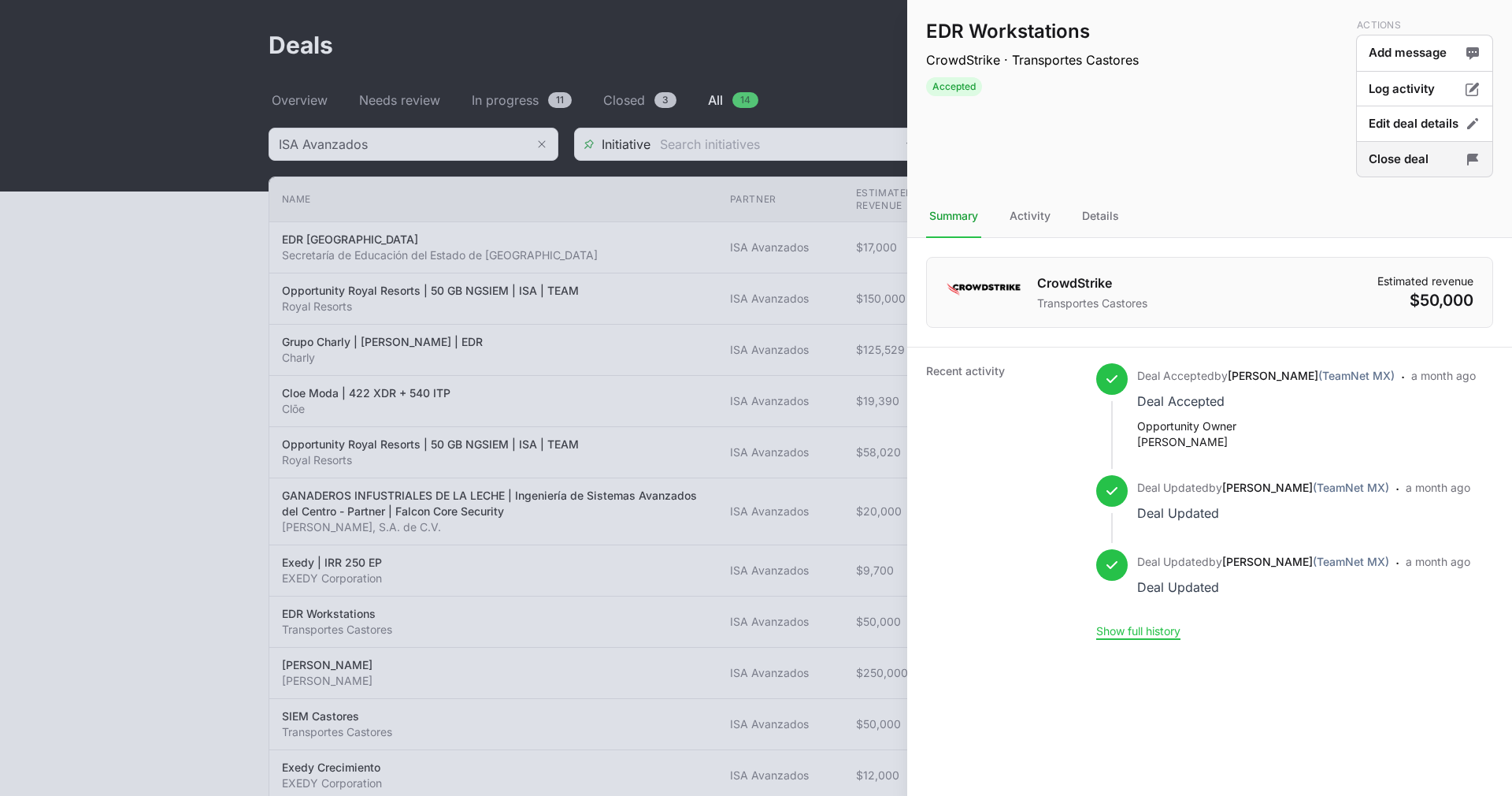
click at [1398, 156] on button "Close deal" at bounding box center [1425, 159] width 137 height 37
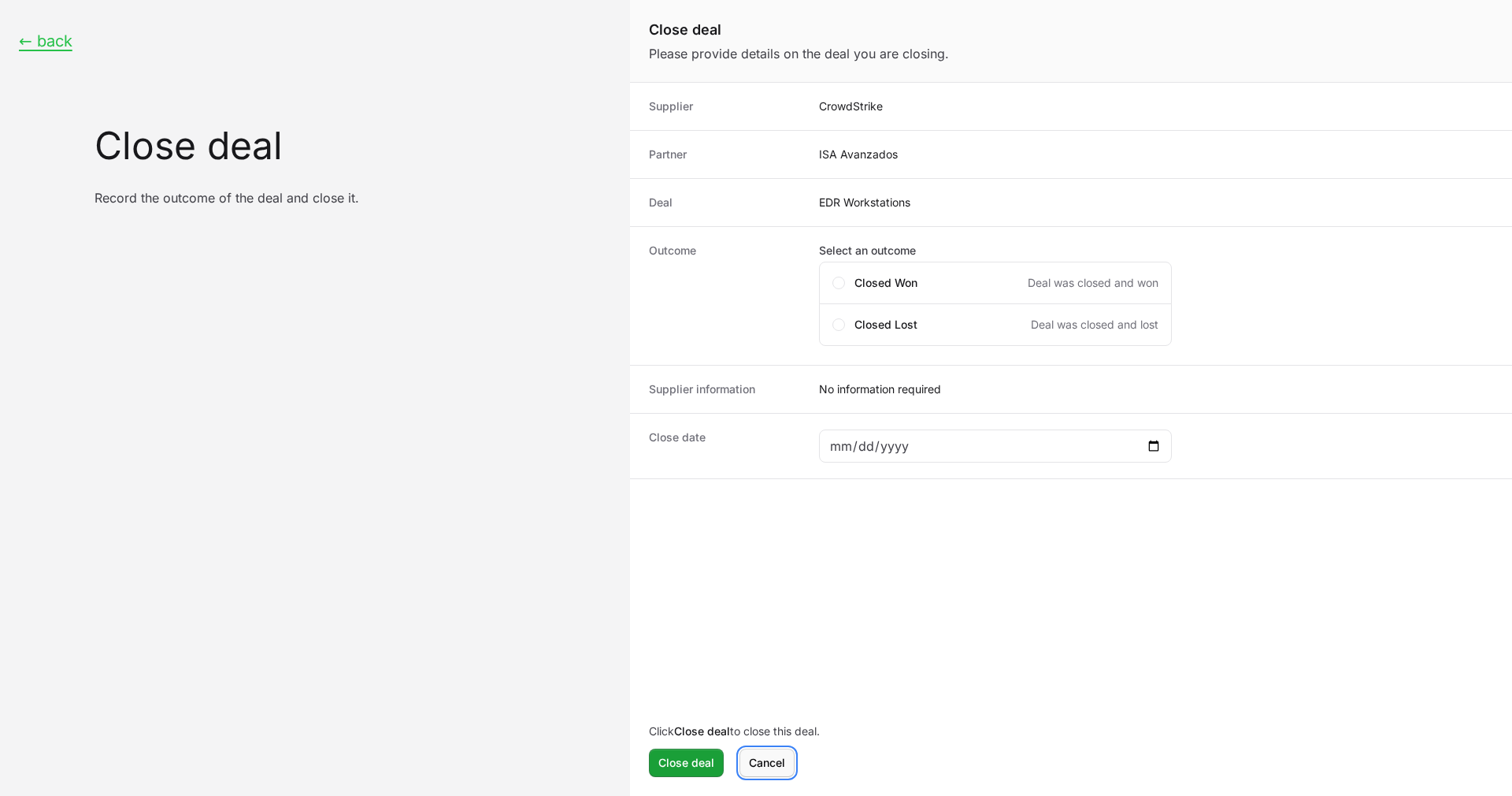
click at [779, 766] on span "Cancel" at bounding box center [767, 762] width 36 height 19
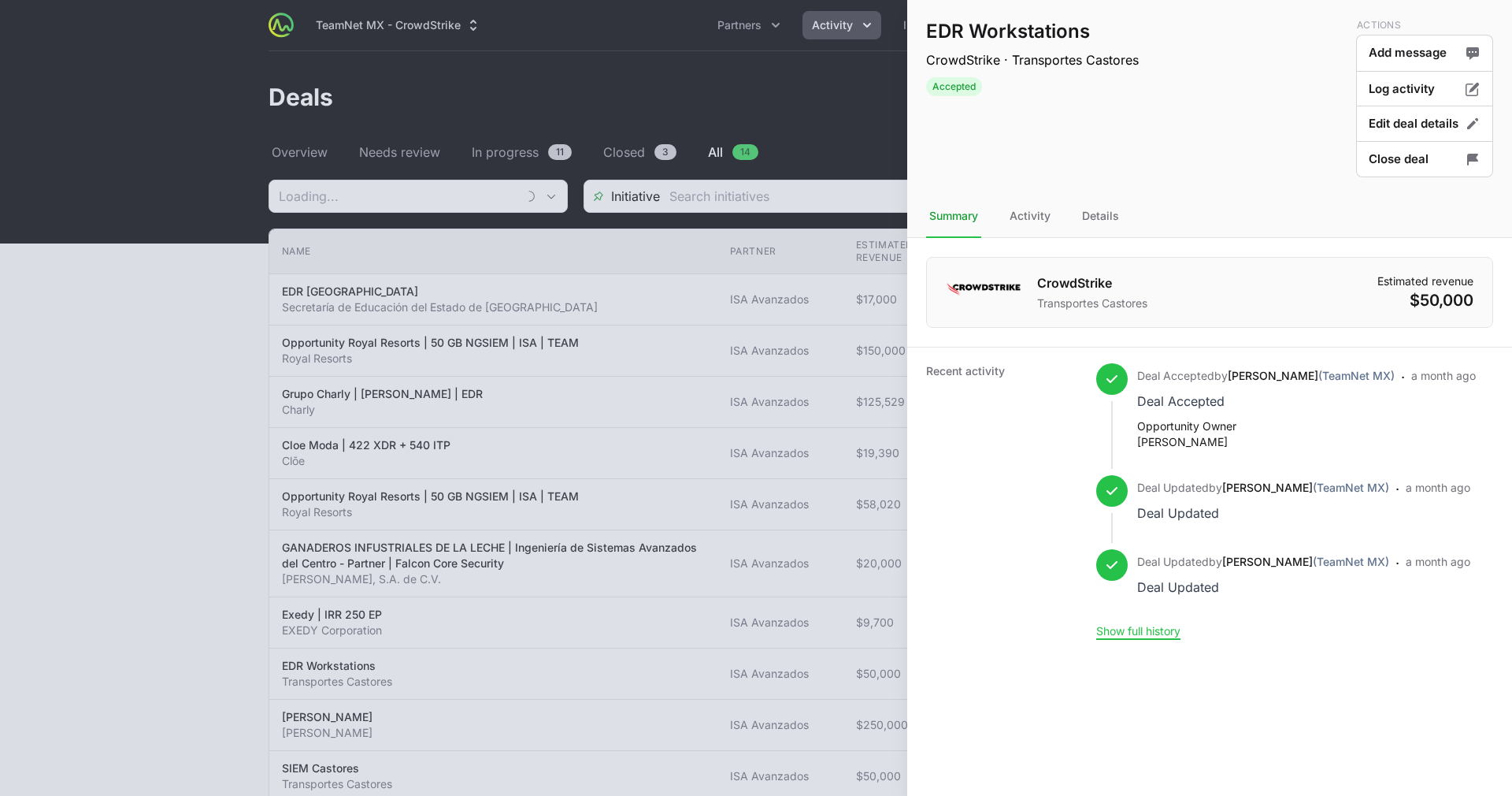
type input "ISA Avanzados"
click at [1105, 240] on dl "CrowdStrike Transportes Castores Estimated revenue $50,000 Recent activity Deal…" at bounding box center [1210, 447] width 604 height 417
click at [1105, 222] on div "Details" at bounding box center [1100, 217] width 44 height 43
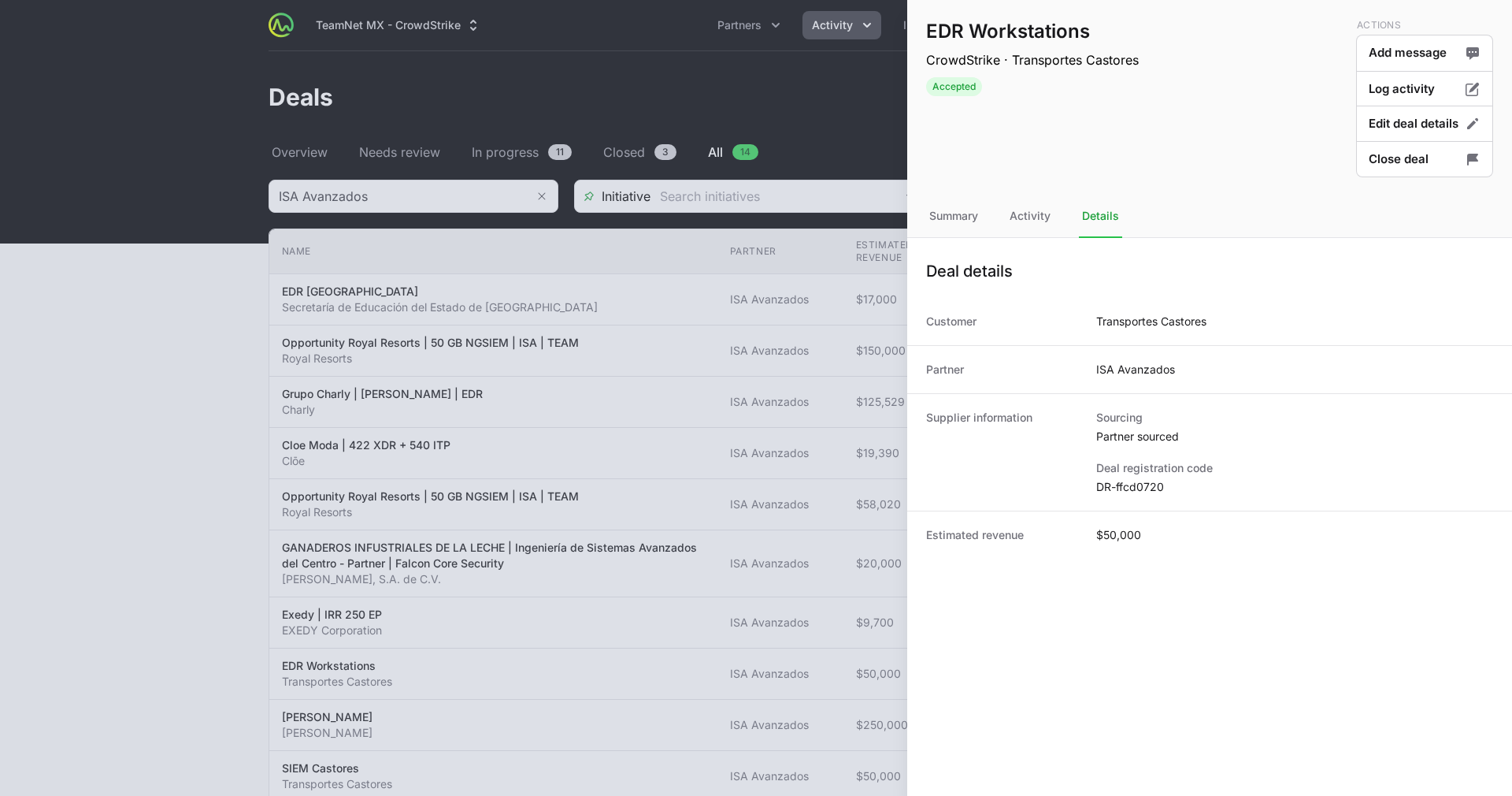
click at [1128, 487] on dd "DR-ffcd0720" at bounding box center [1295, 486] width 397 height 16
copy dl "DR-ffcd0720"
click at [824, 79] on div at bounding box center [756, 398] width 1512 height 796
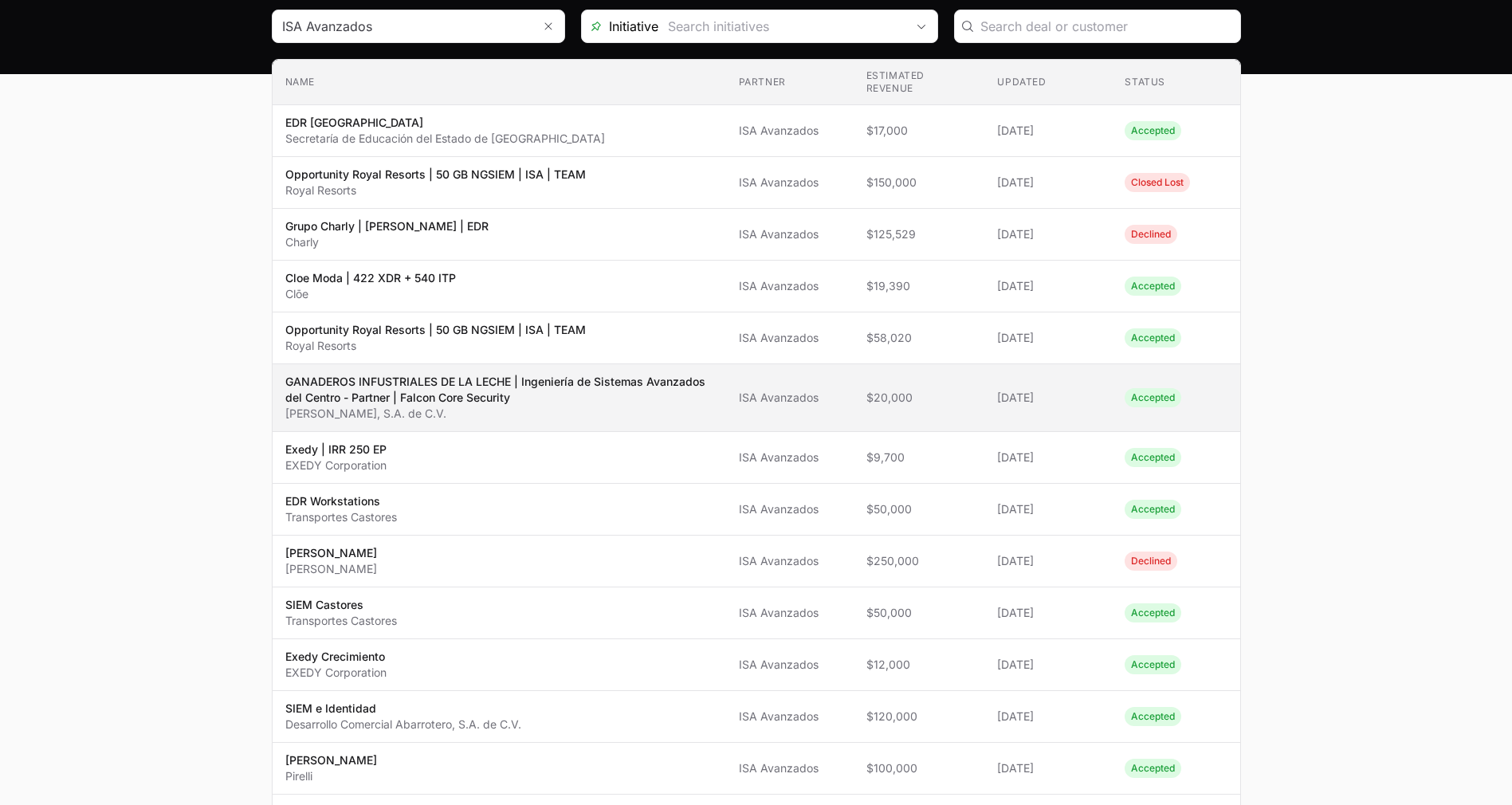
scroll to position [173, 0]
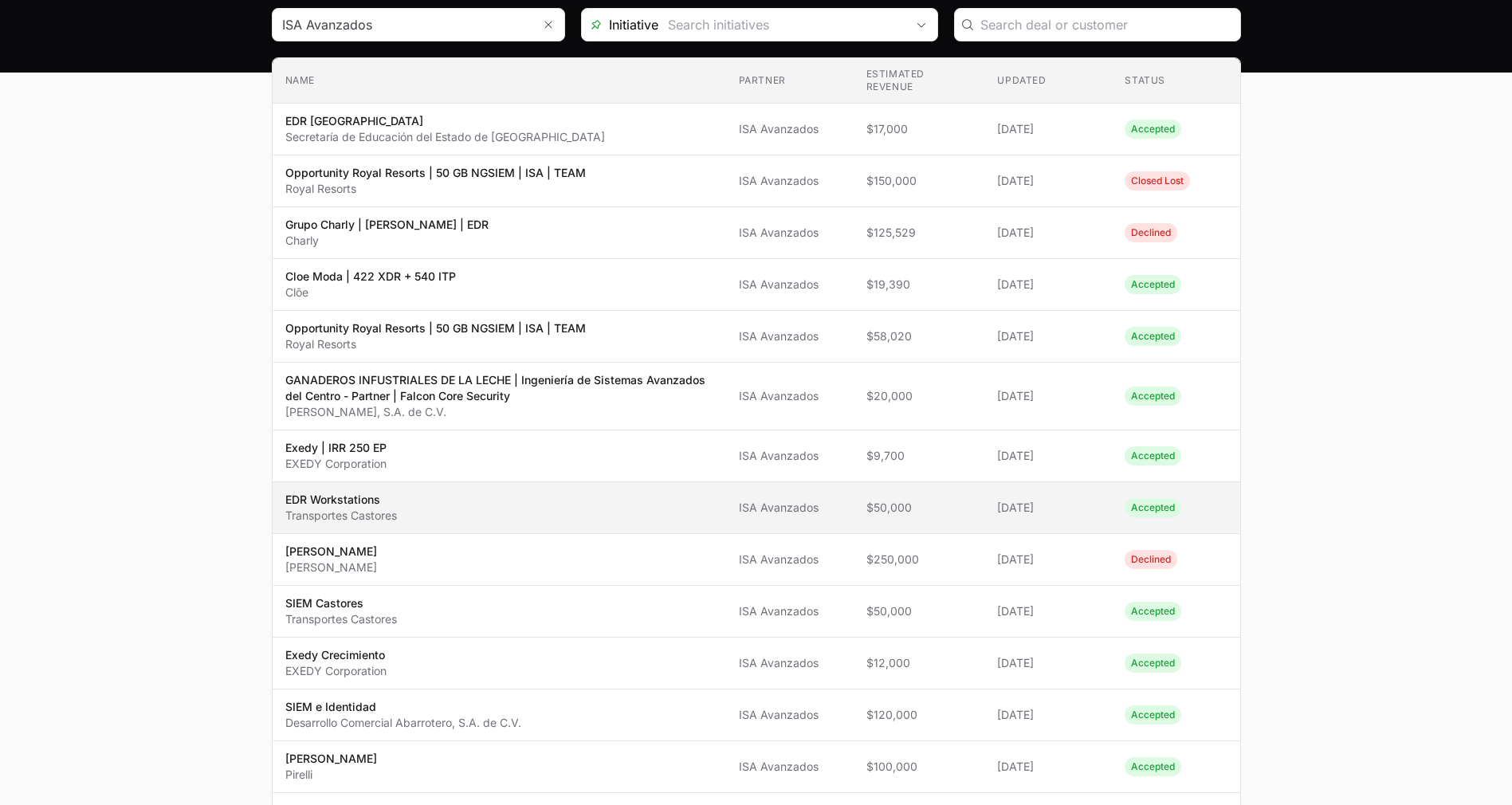
click at [818, 523] on td "Partner ISA Avanzados" at bounding box center [789, 508] width 128 height 52
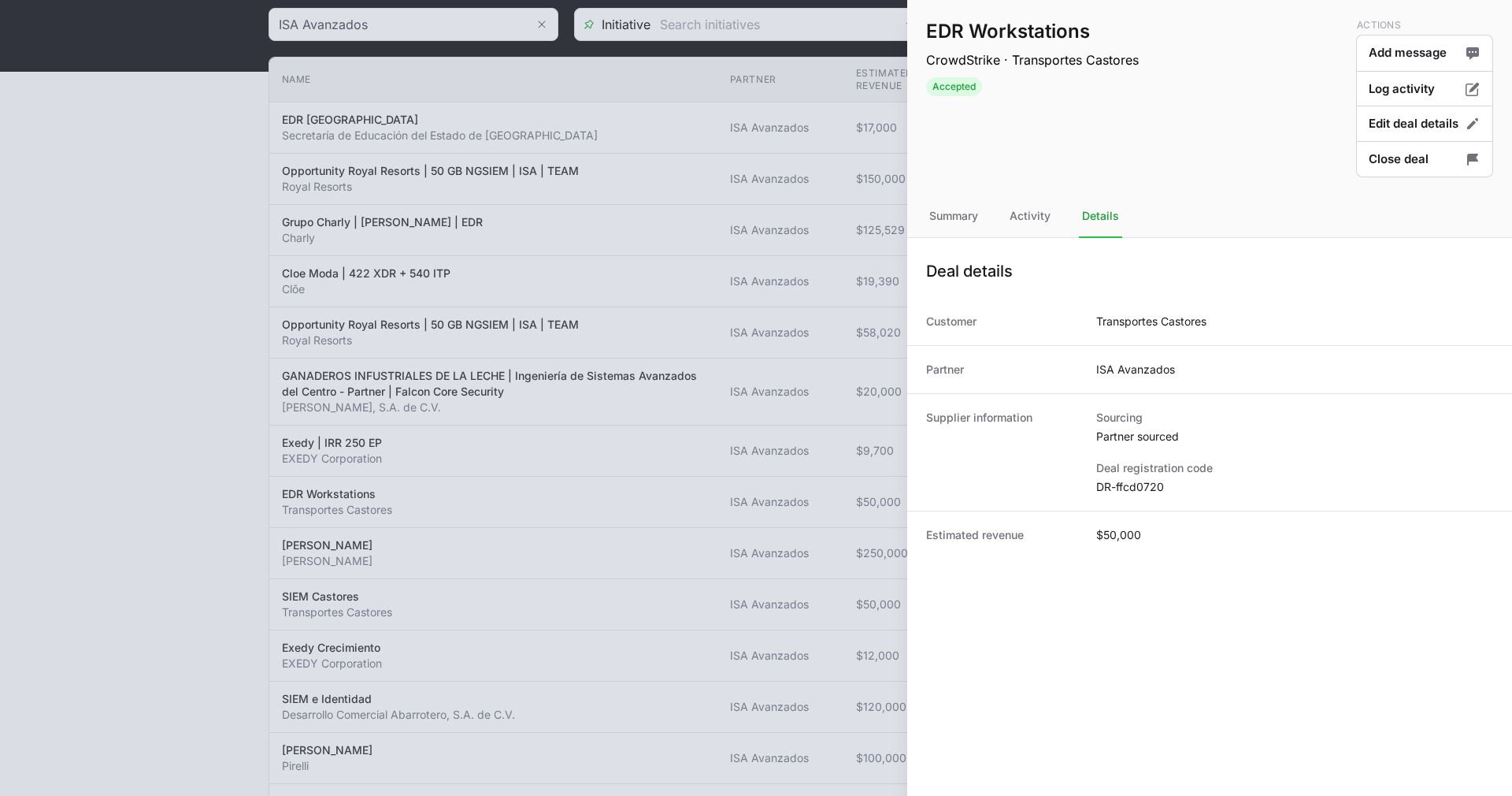
click at [1115, 486] on dd "DR-ffcd0720" at bounding box center [1295, 486] width 397 height 16
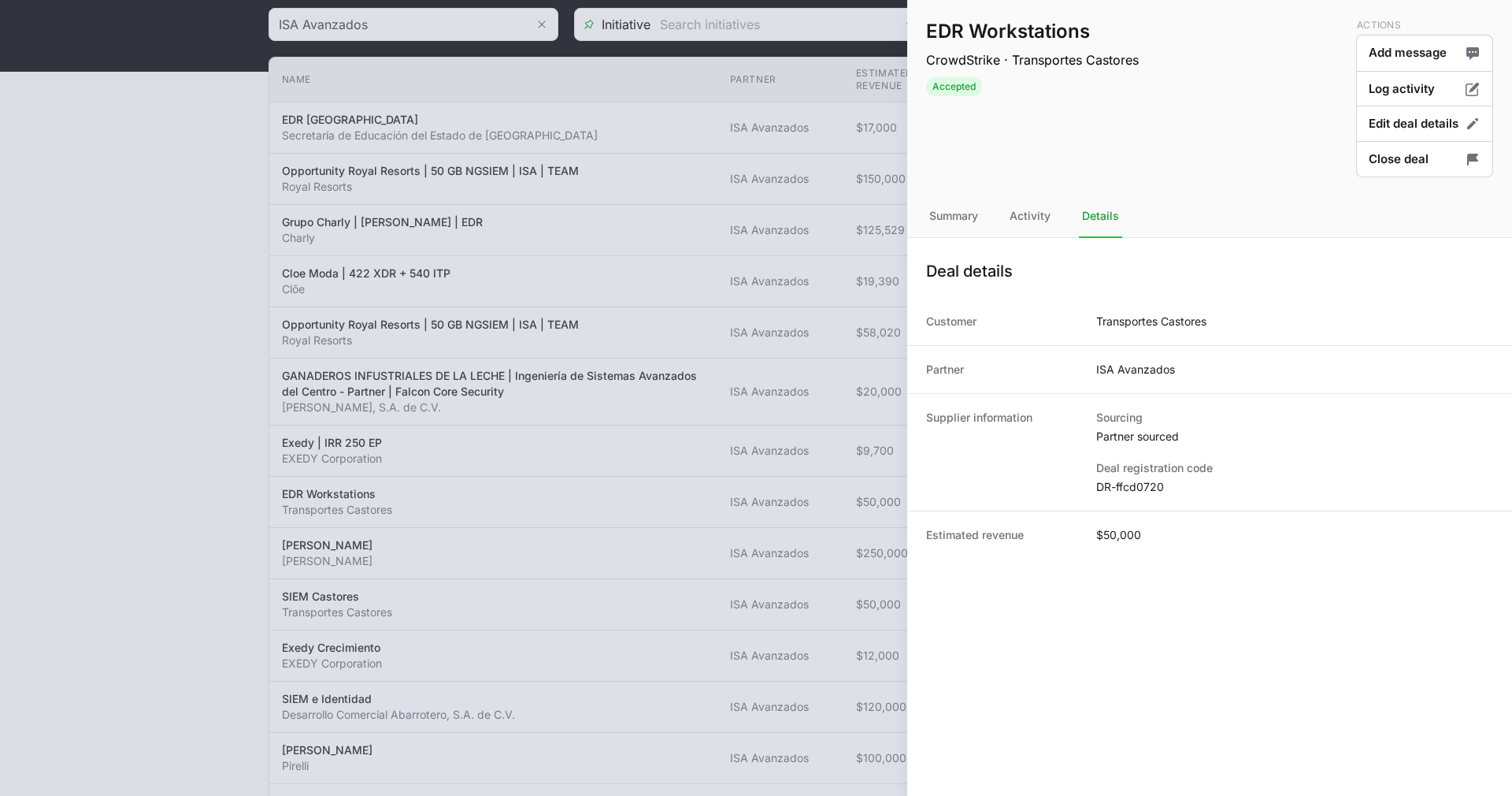
click at [1087, 424] on div "Supplier information Sourcing Partner sourced Deal registration code DR-ffcd0720" at bounding box center [1210, 452] width 604 height 117
click at [773, 216] on div at bounding box center [756, 398] width 1512 height 796
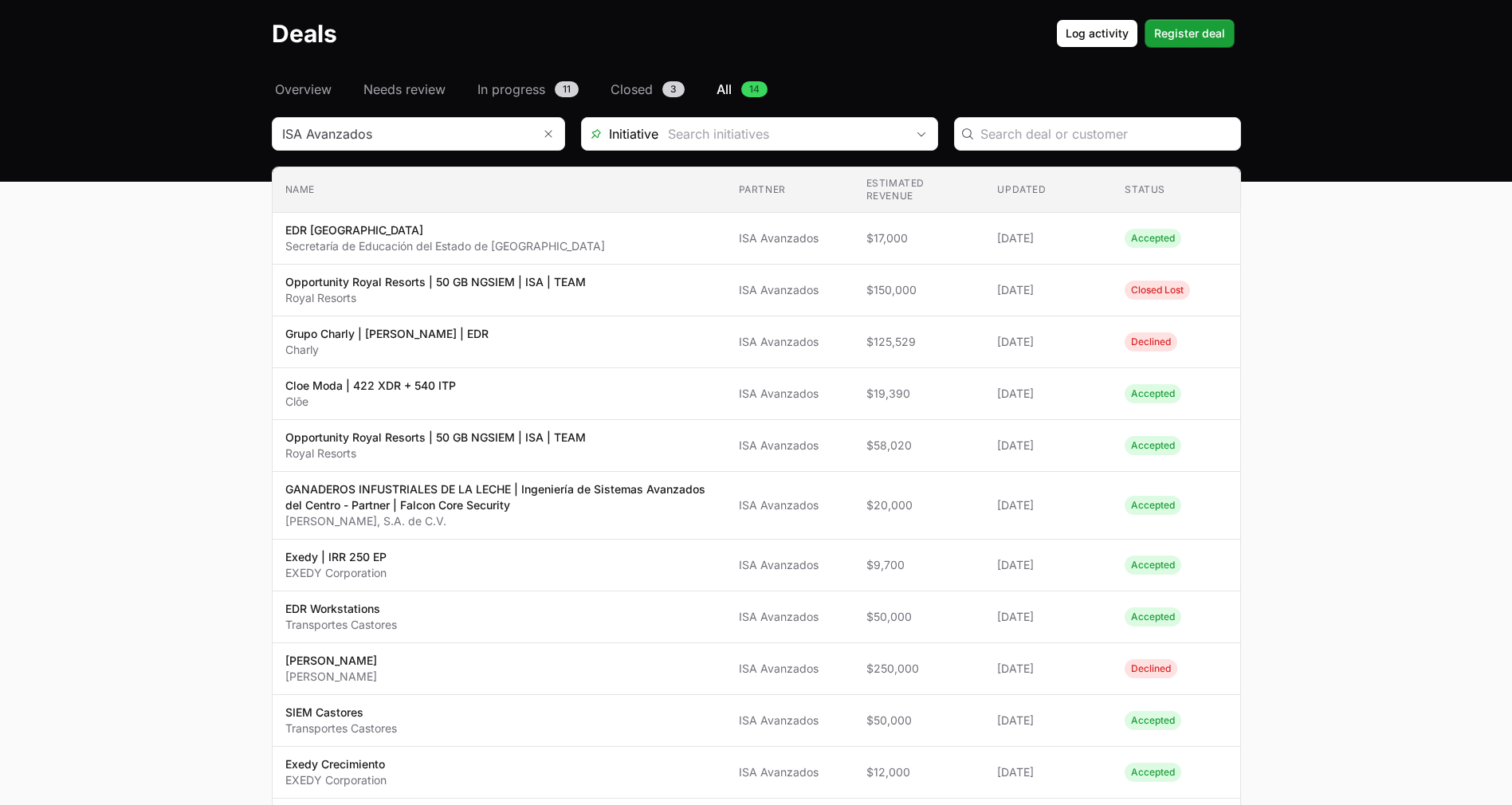
scroll to position [0, 0]
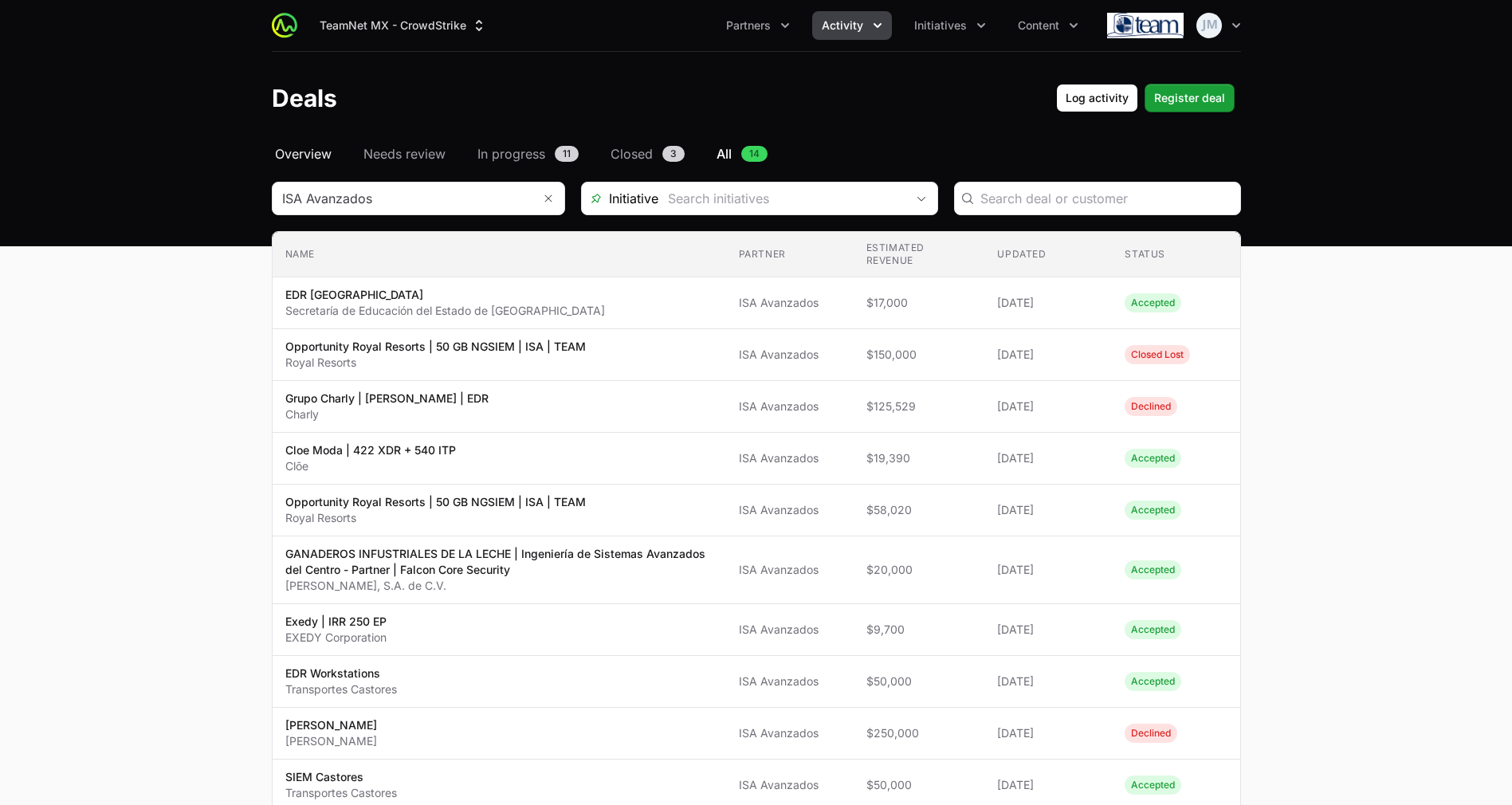
click at [301, 158] on span "Overview" at bounding box center [303, 153] width 57 height 19
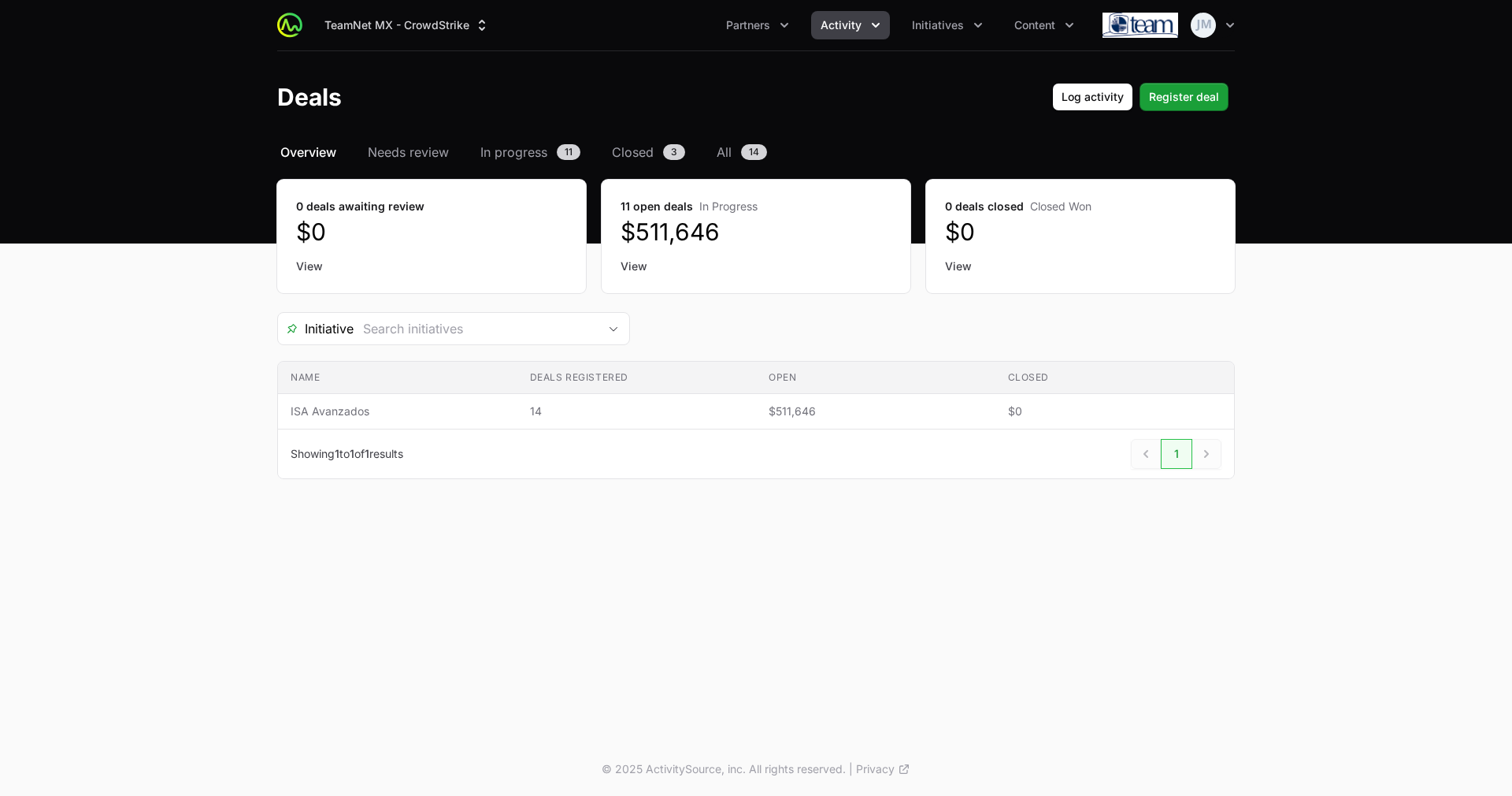
click at [834, 34] on button "Activity" at bounding box center [851, 25] width 79 height 28
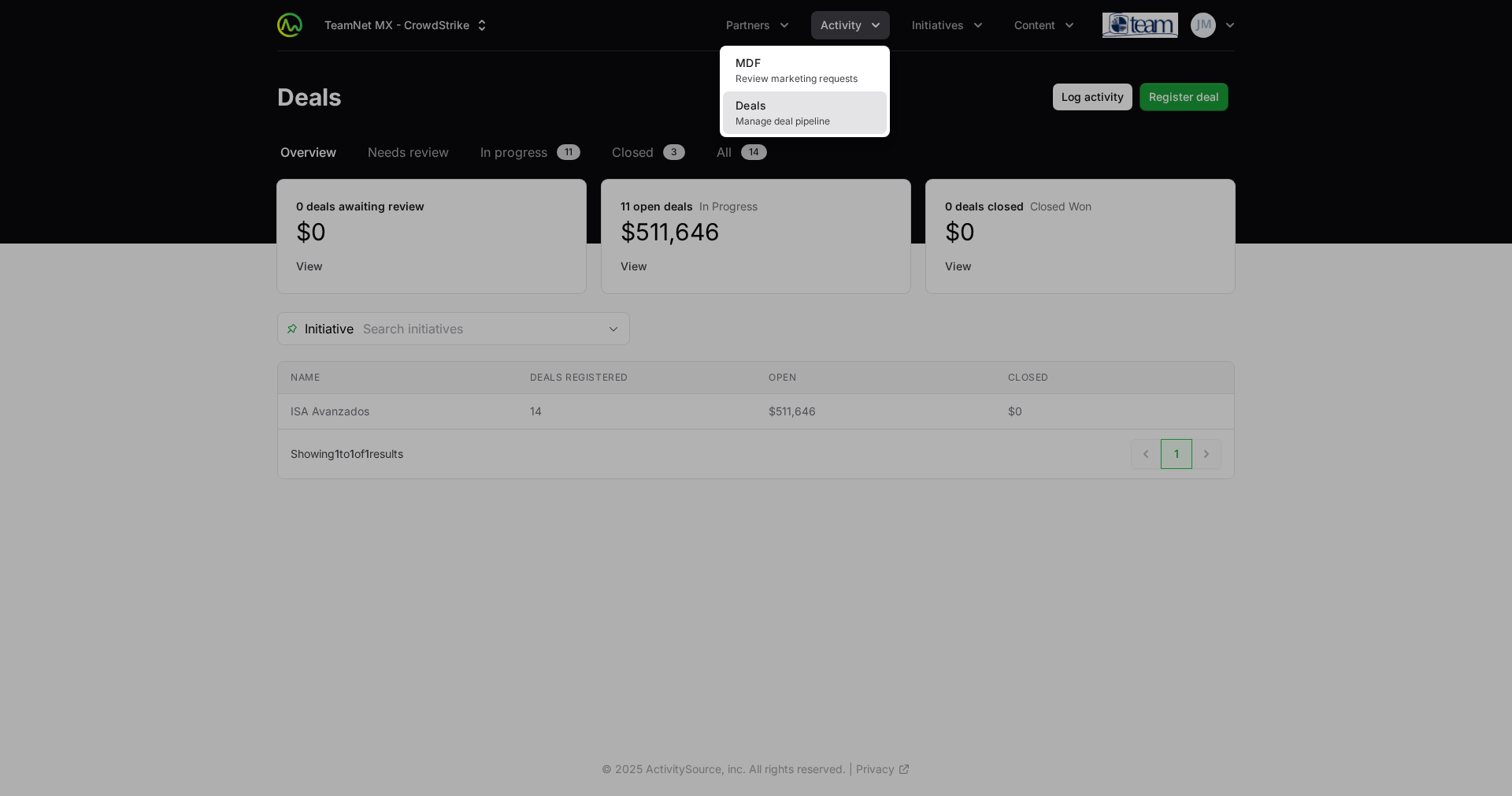
click at [838, 107] on link "Deals Manage deal pipeline" at bounding box center [805, 113] width 164 height 43
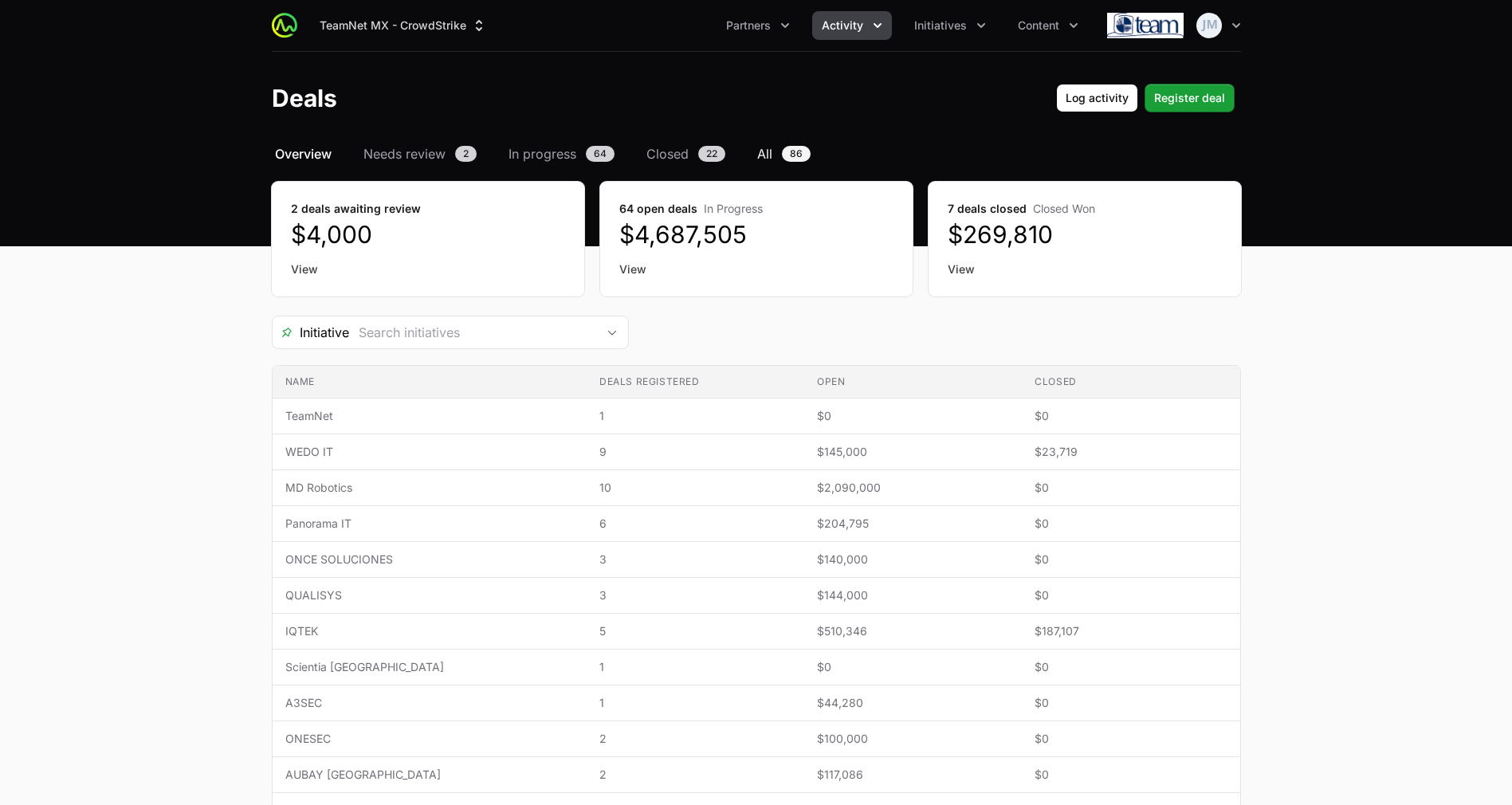
click at [774, 152] on link "All 86" at bounding box center [784, 153] width 60 height 19
